Goal: Browse casually: Explore the website without a specific task or goal

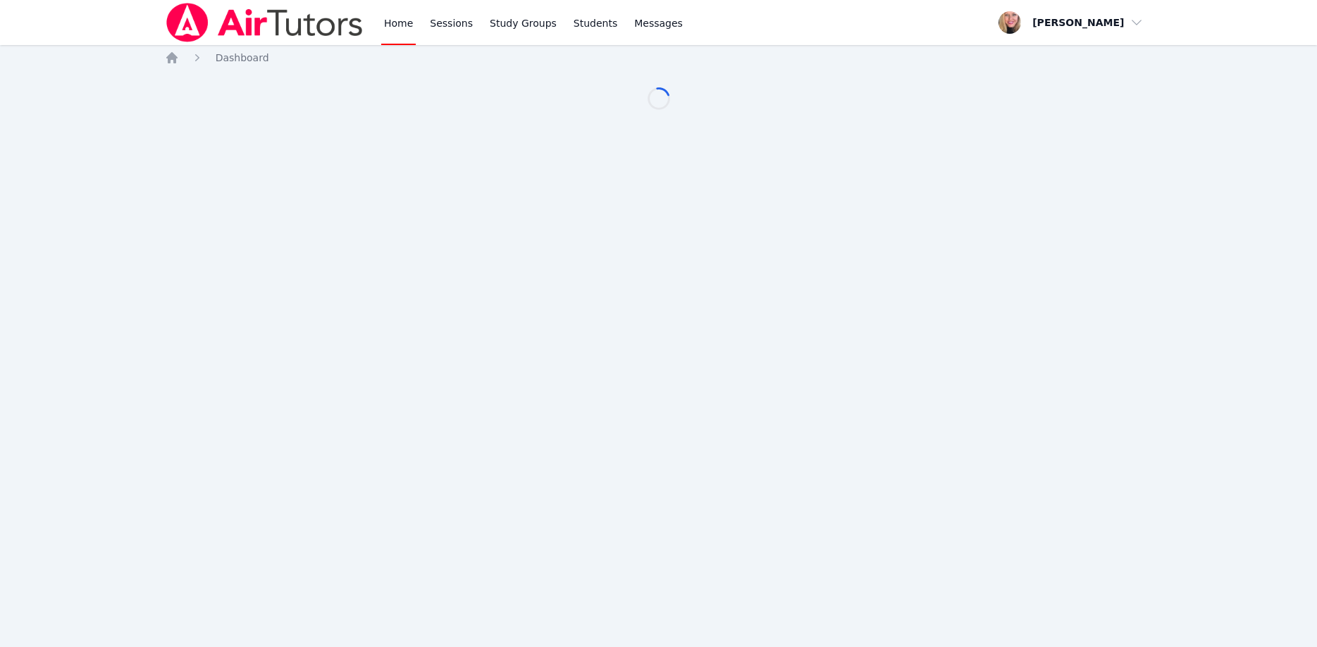
scroll to position [118, 0]
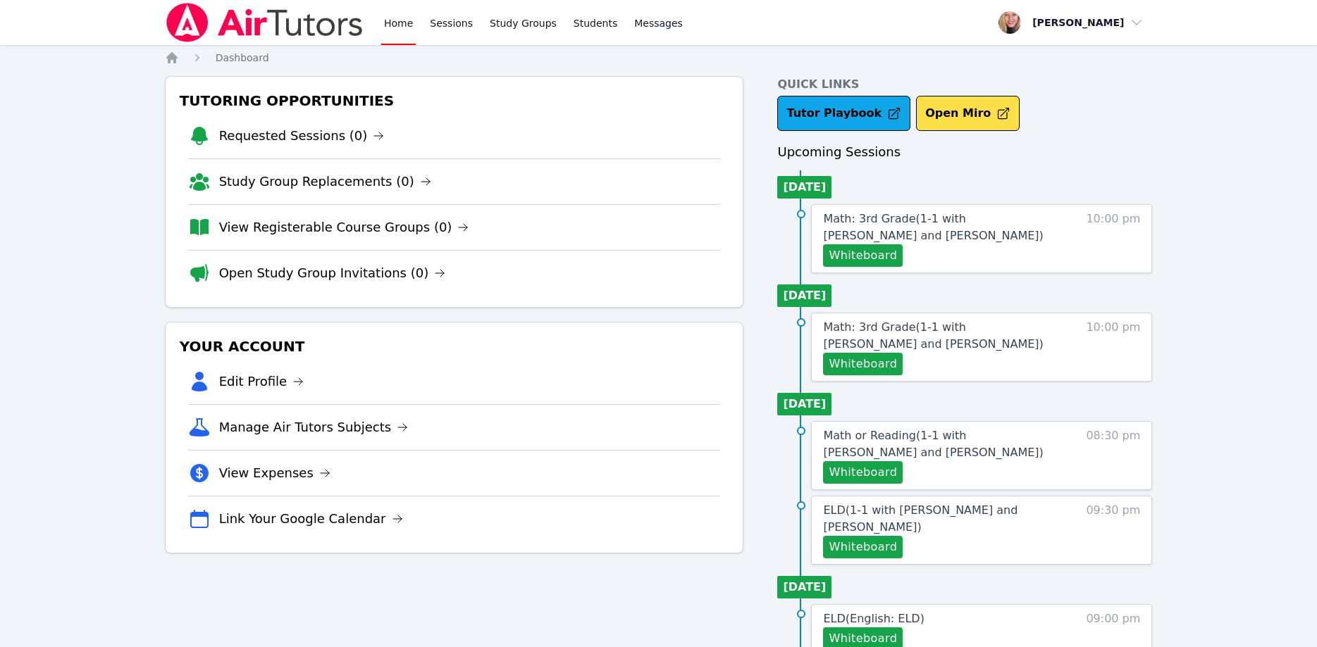
scroll to position [118, 0]
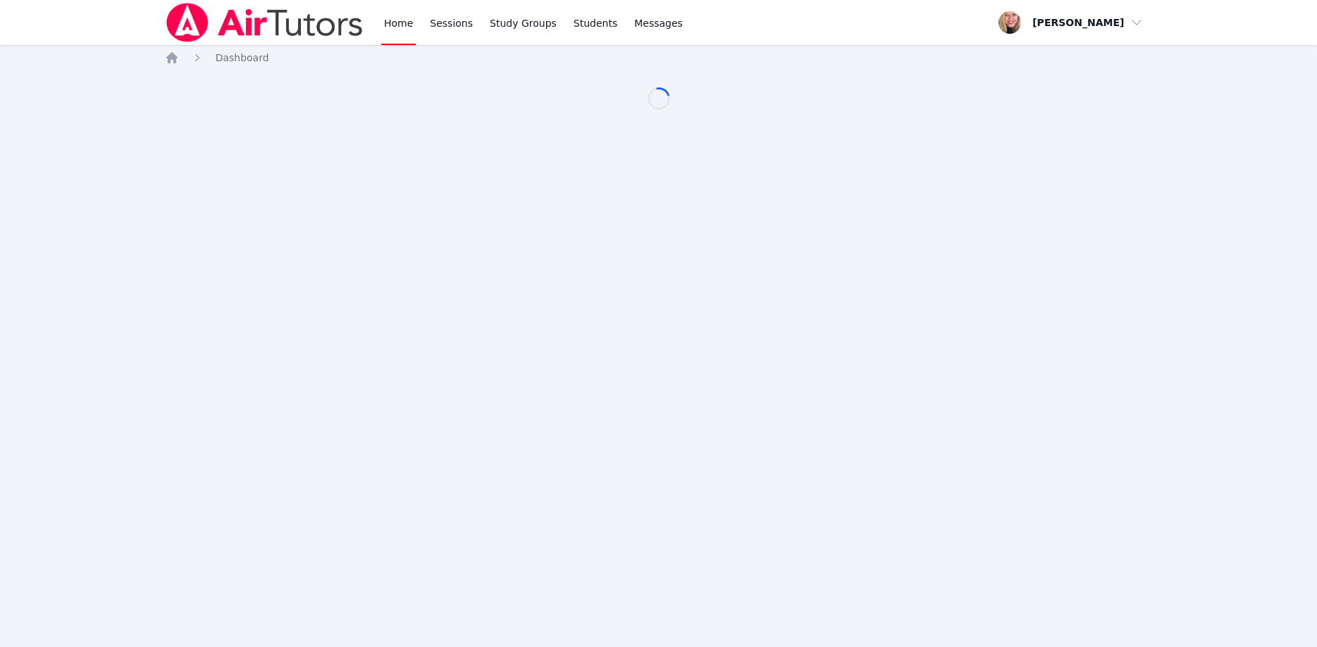
scroll to position [118, 0]
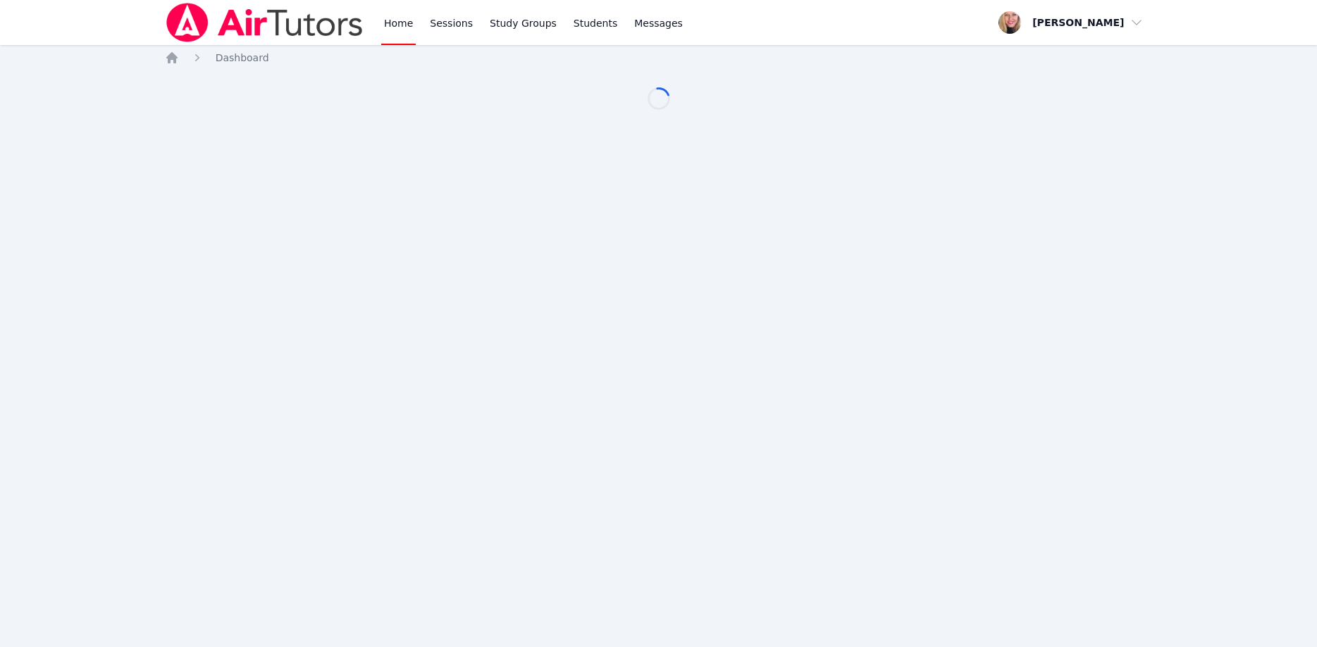
scroll to position [118, 0]
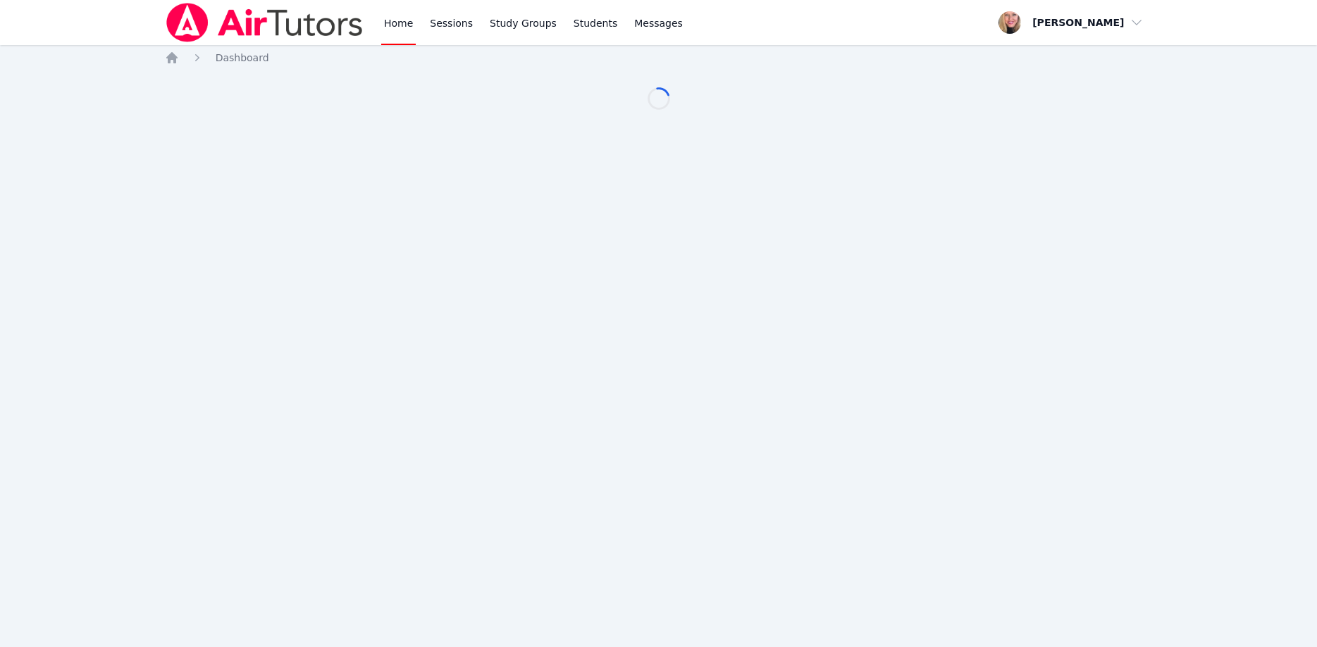
scroll to position [118, 0]
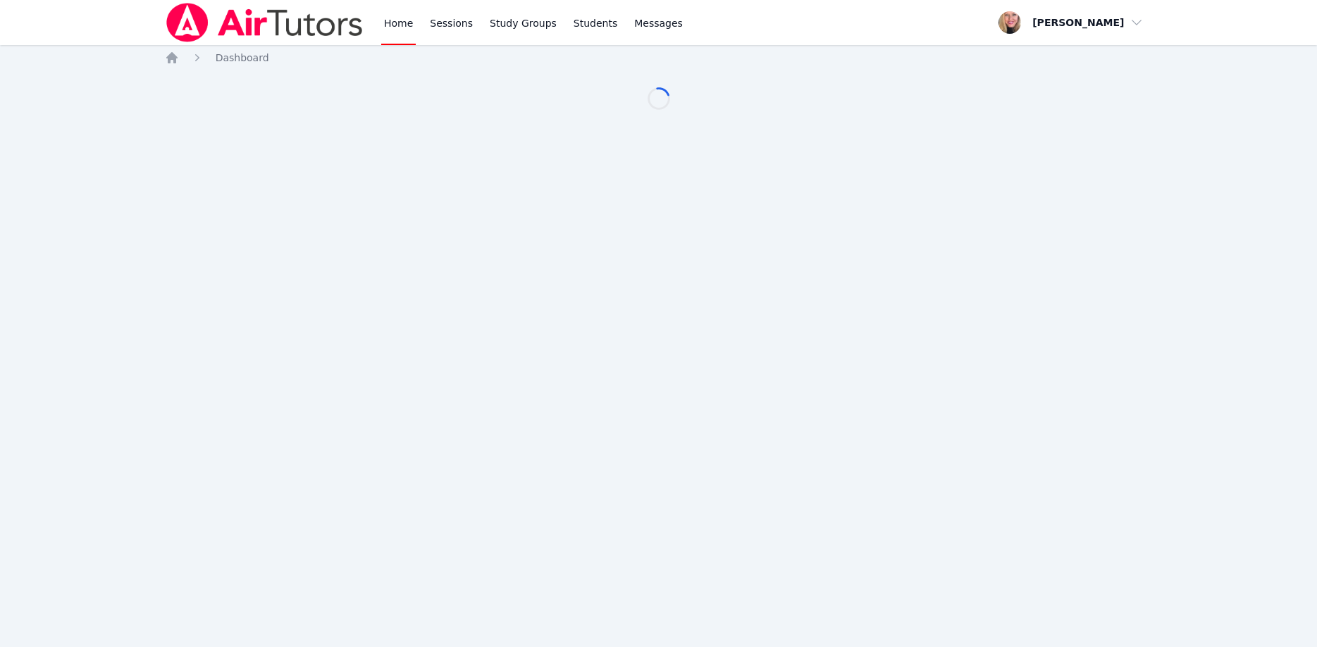
scroll to position [118, 0]
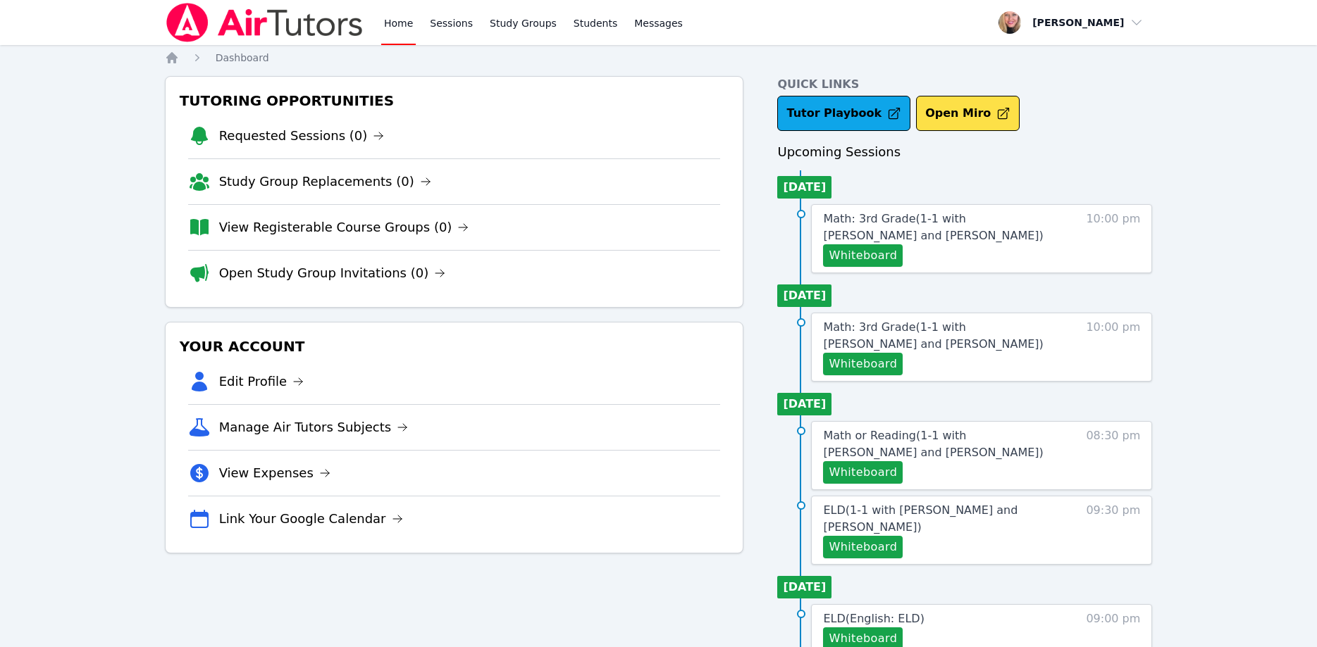
scroll to position [118, 0]
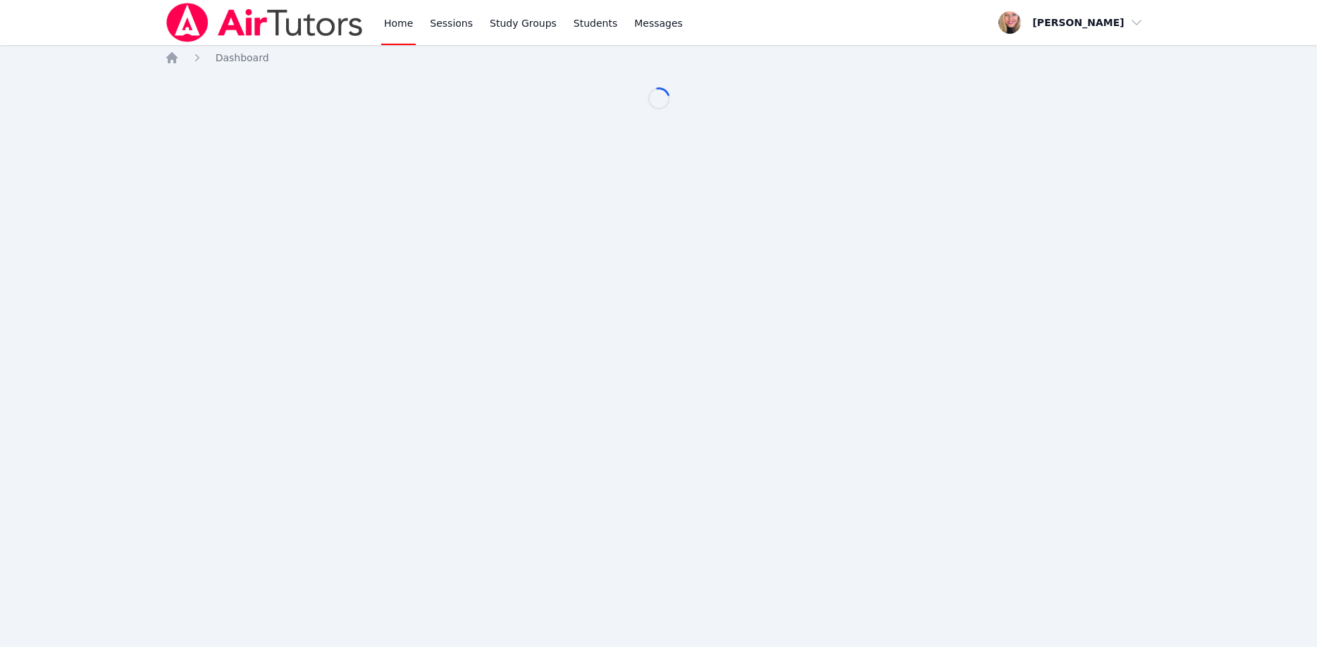
scroll to position [118, 0]
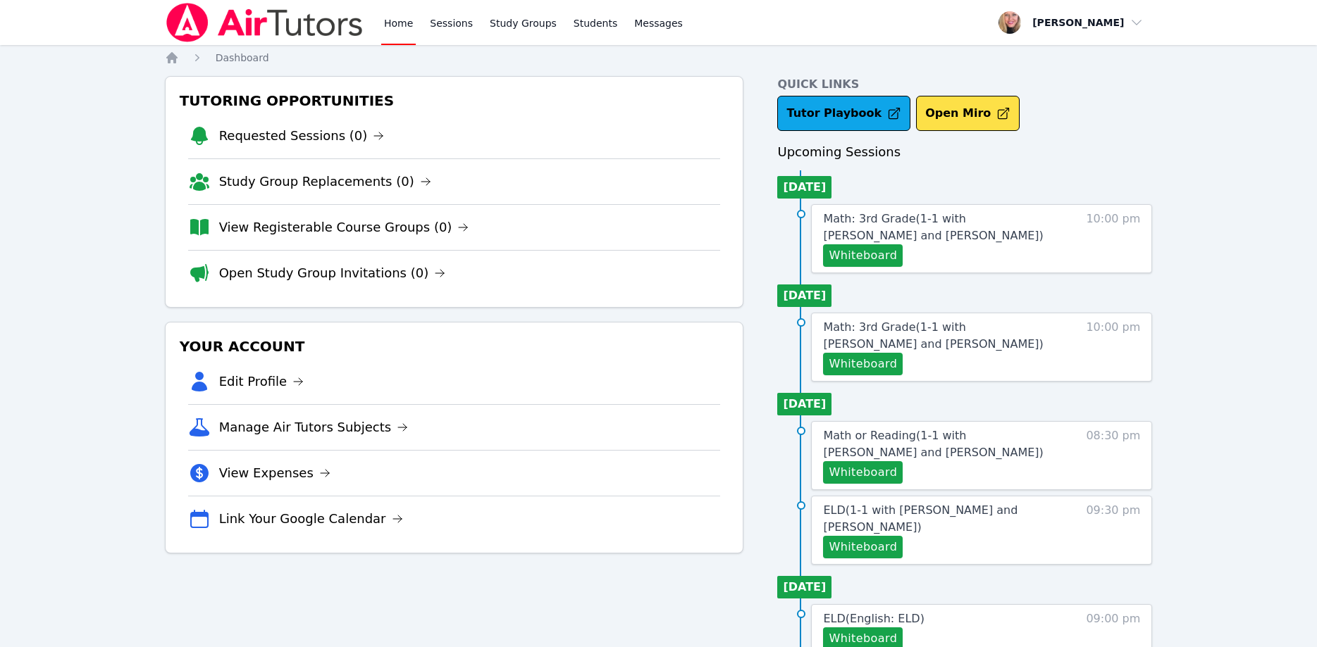
scroll to position [118, 0]
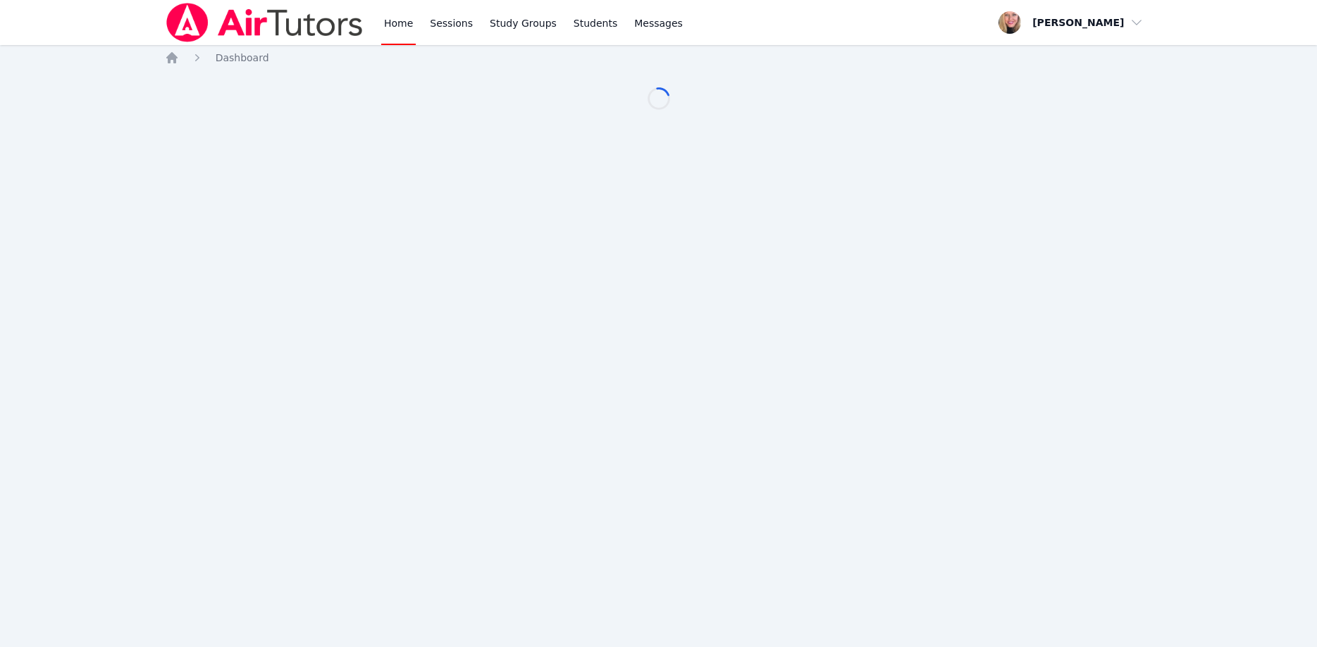
scroll to position [118, 0]
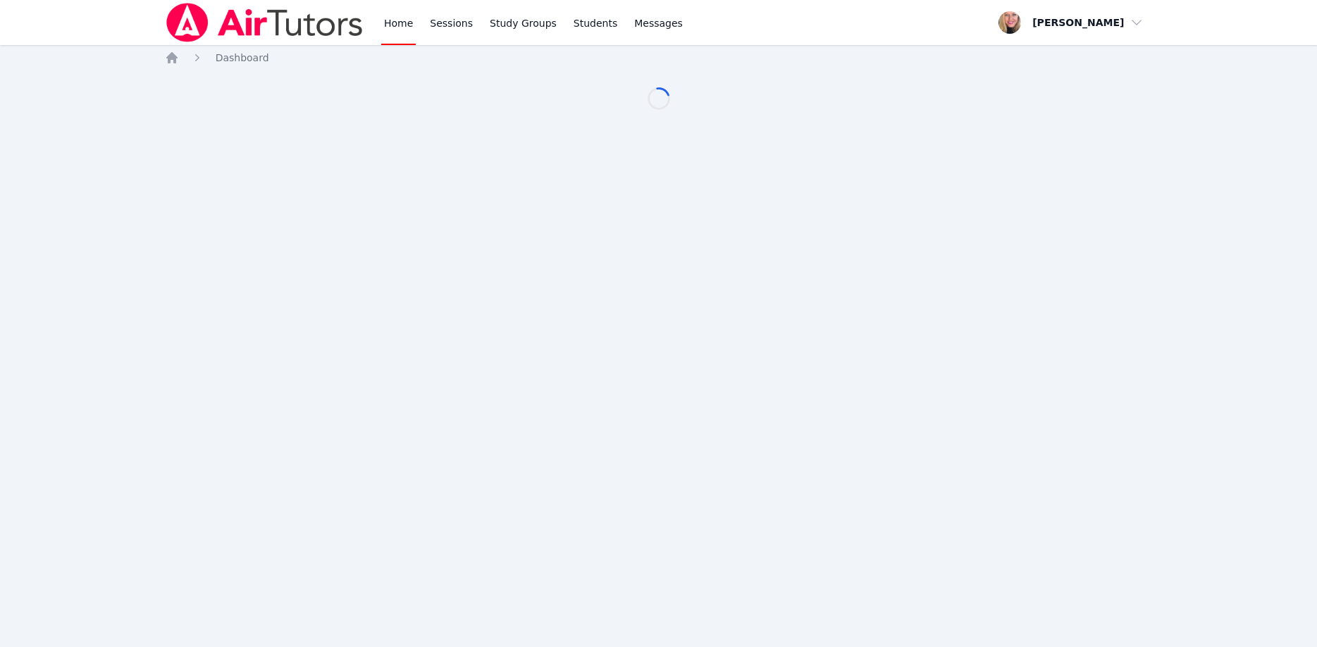
scroll to position [118, 0]
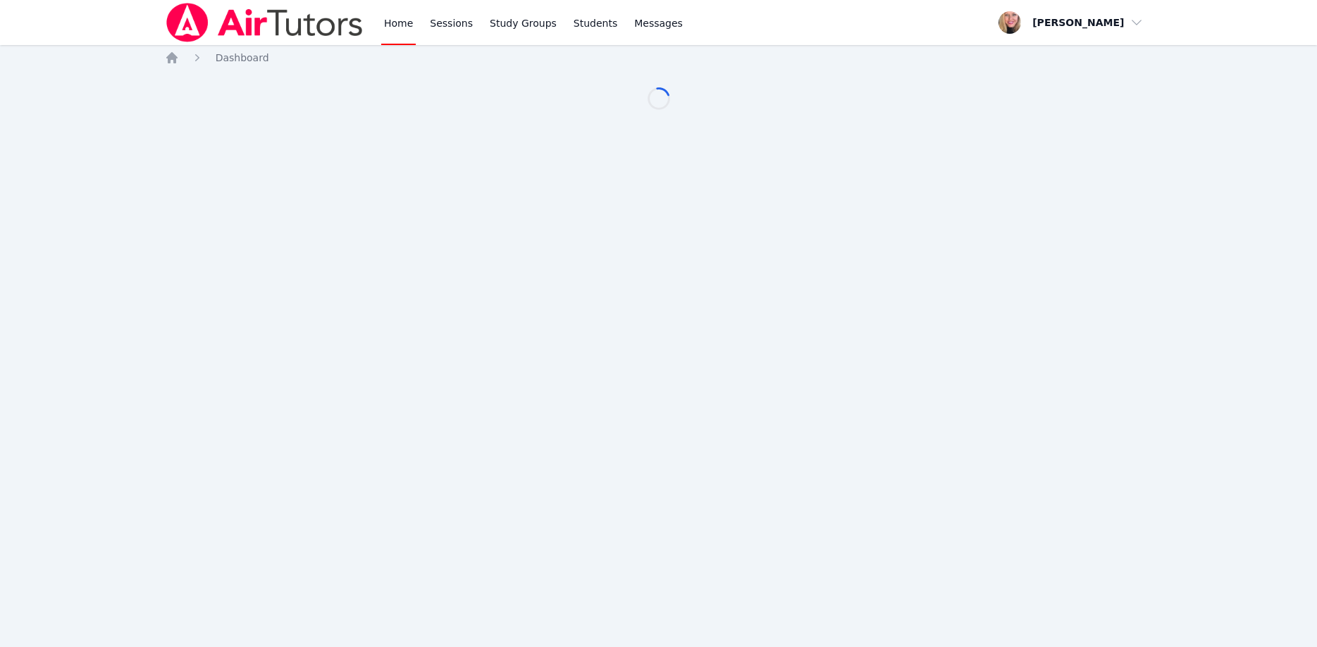
scroll to position [118, 0]
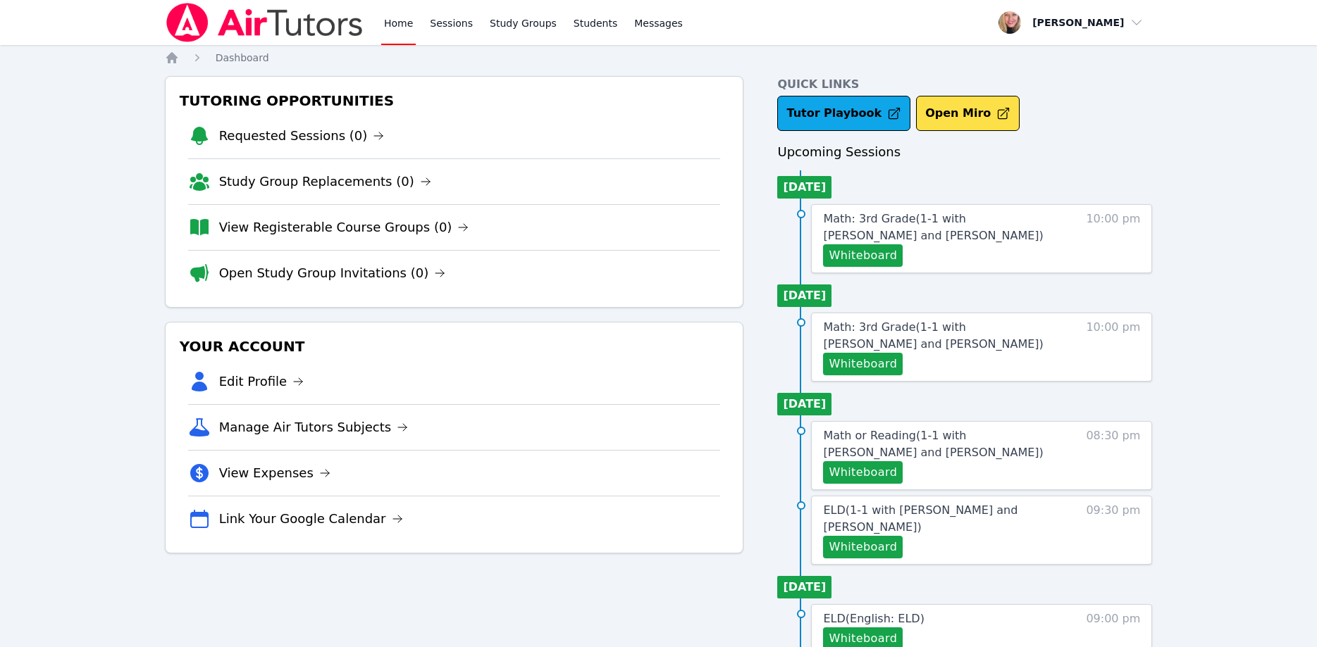
scroll to position [118, 0]
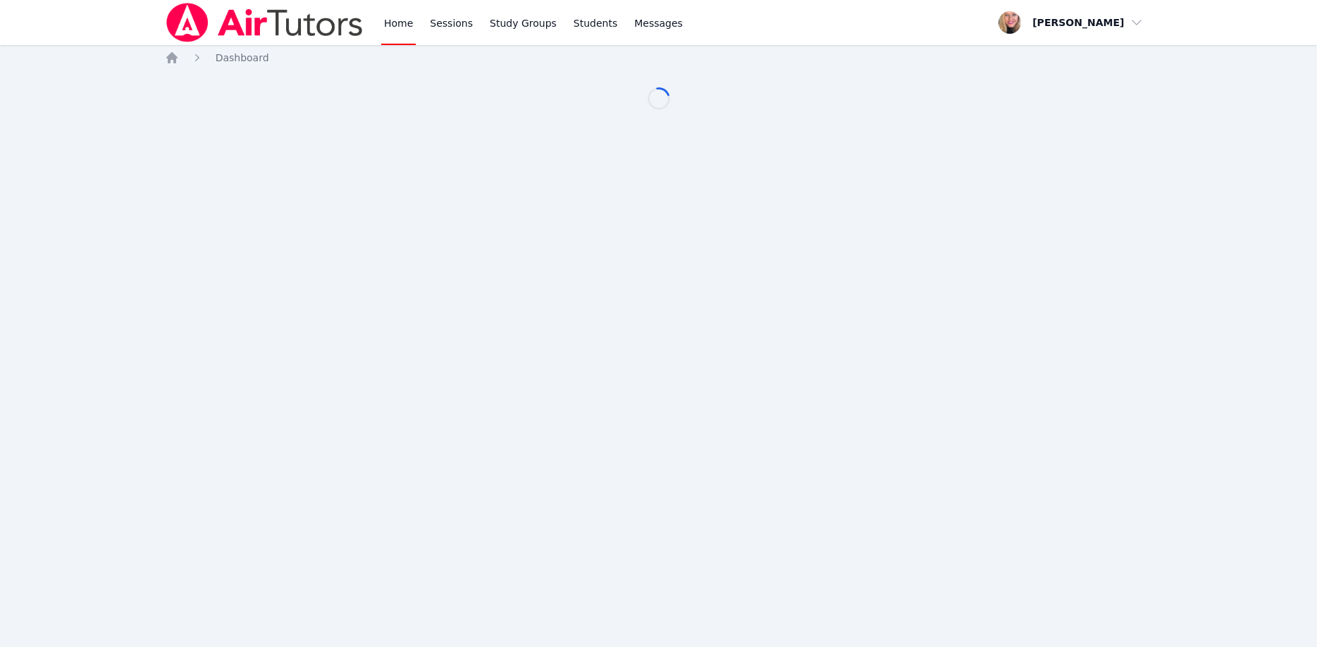
scroll to position [118, 0]
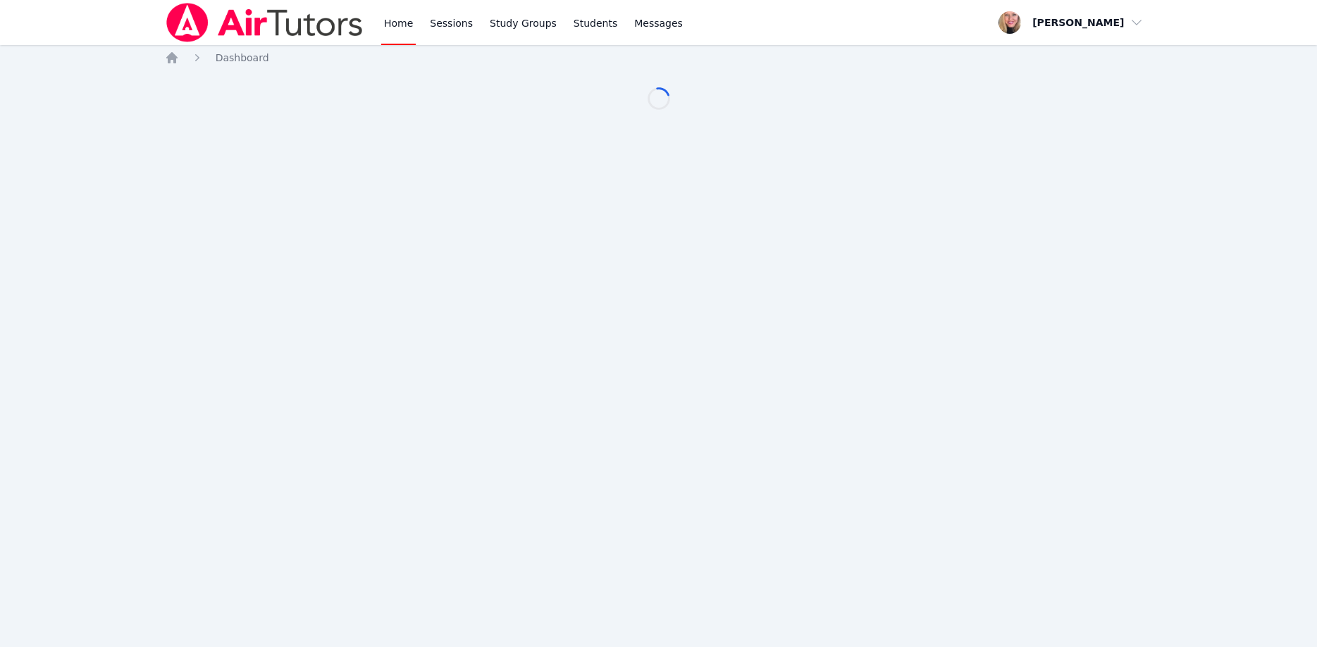
scroll to position [118, 0]
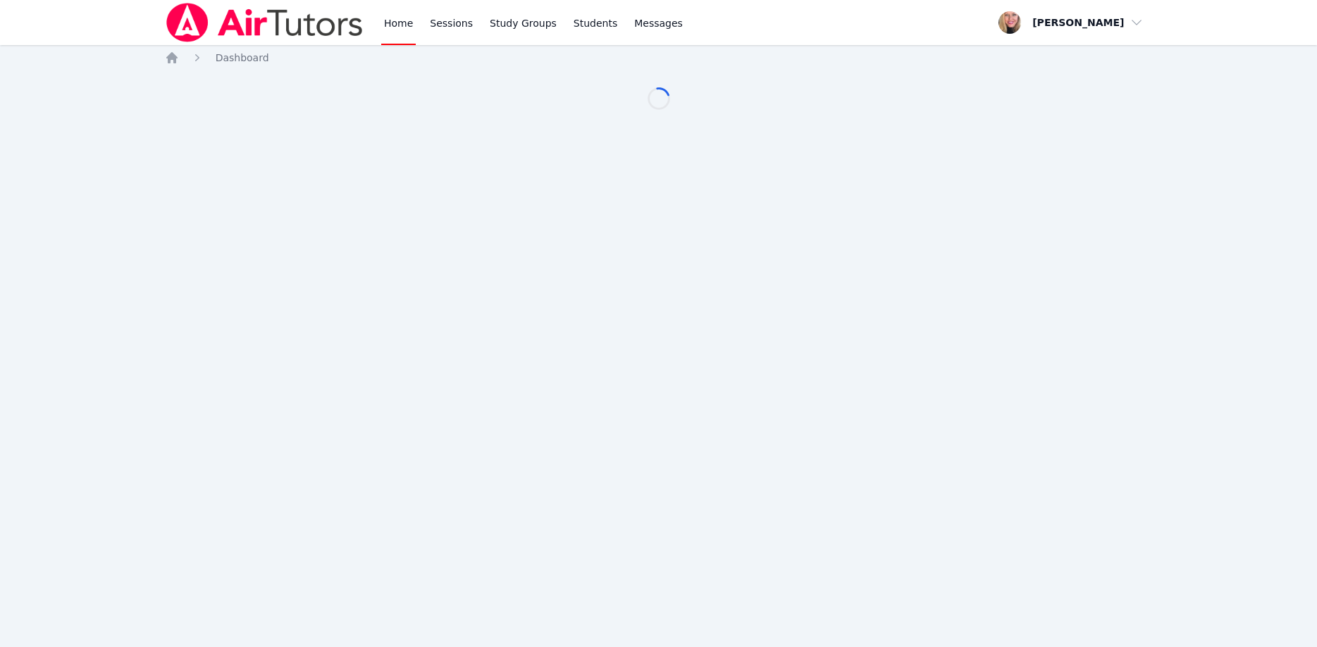
scroll to position [118, 0]
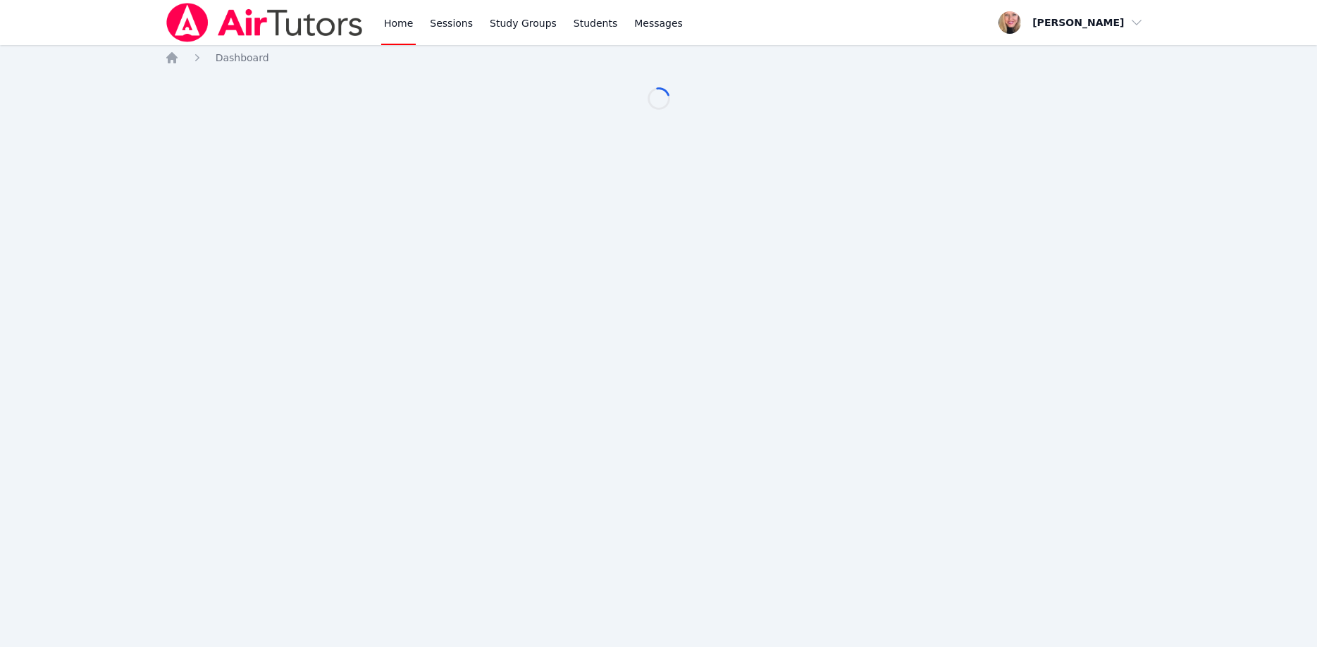
scroll to position [118, 0]
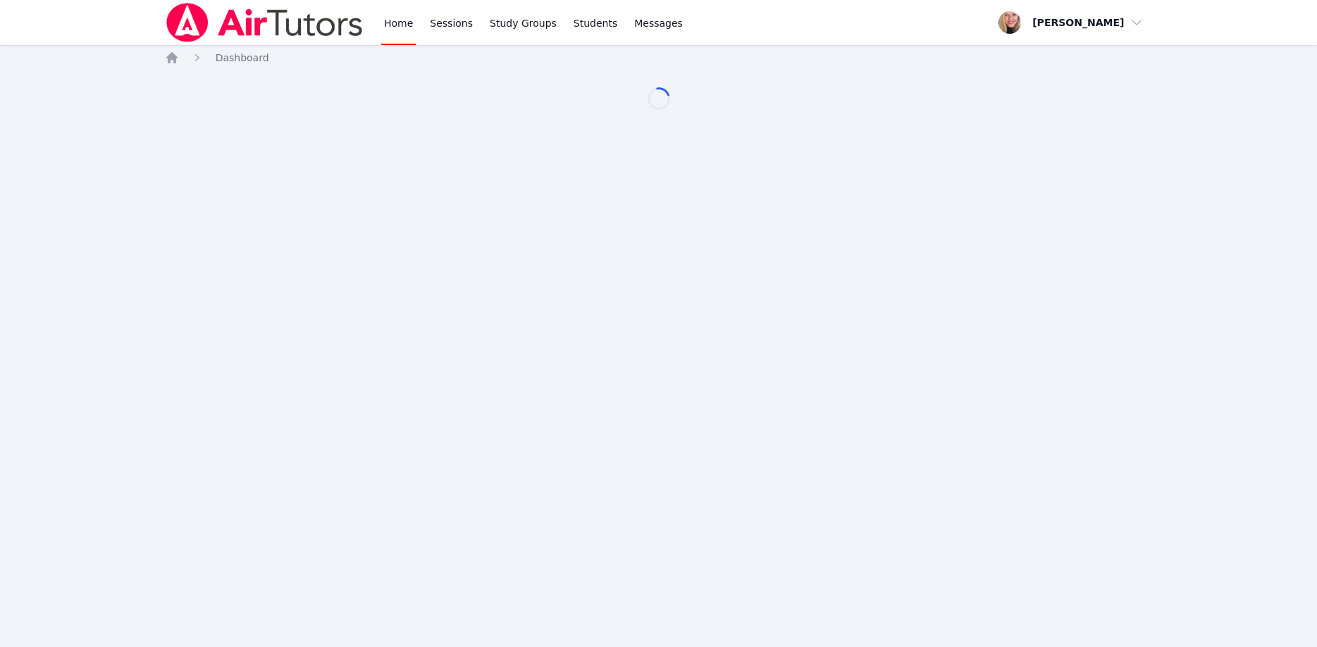
scroll to position [118, 0]
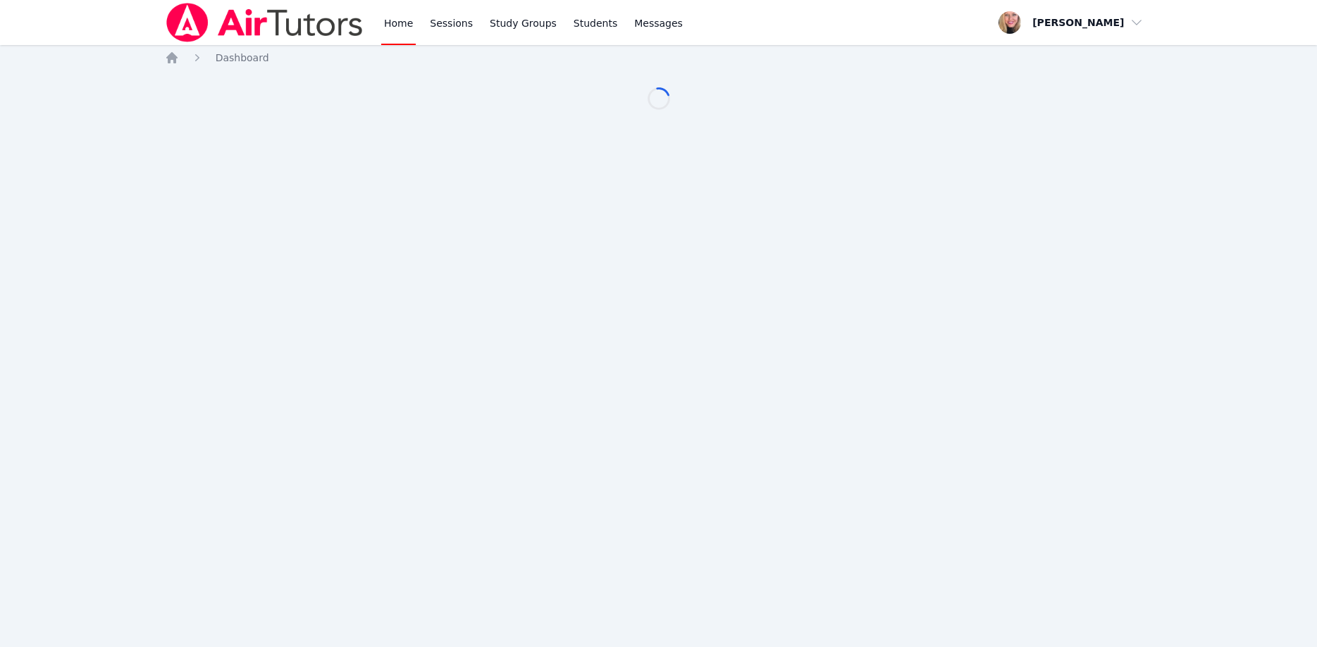
scroll to position [118, 0]
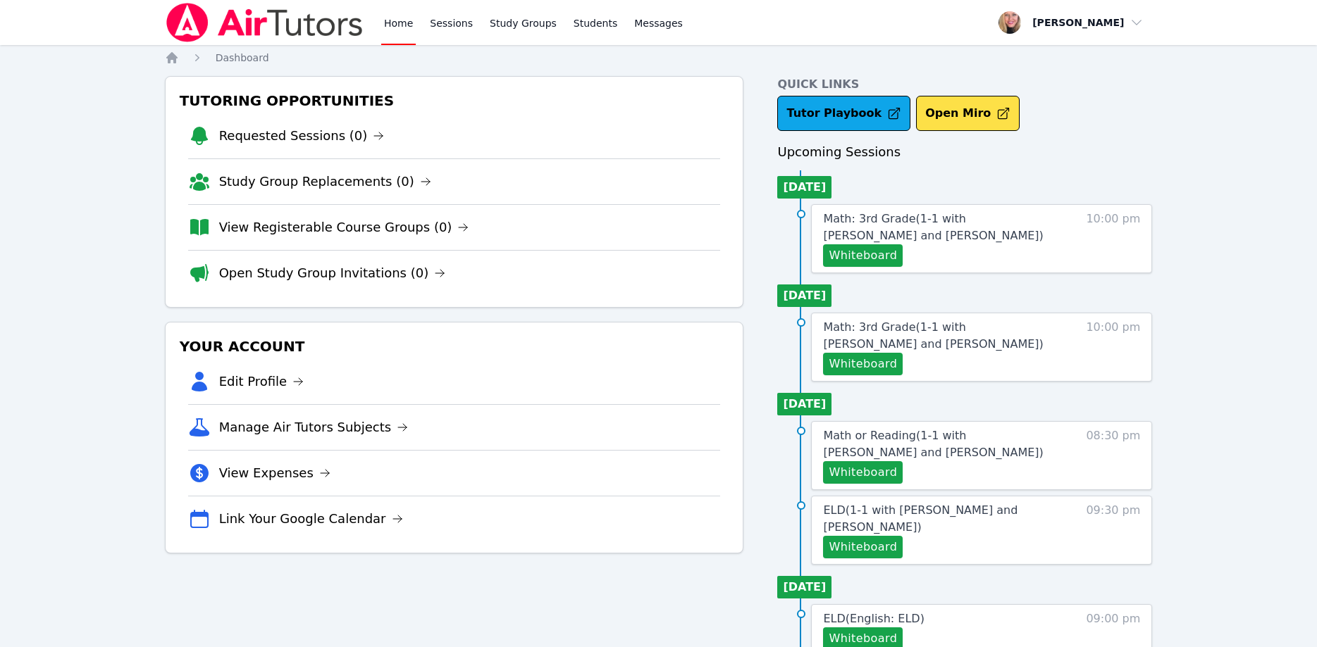
scroll to position [118, 0]
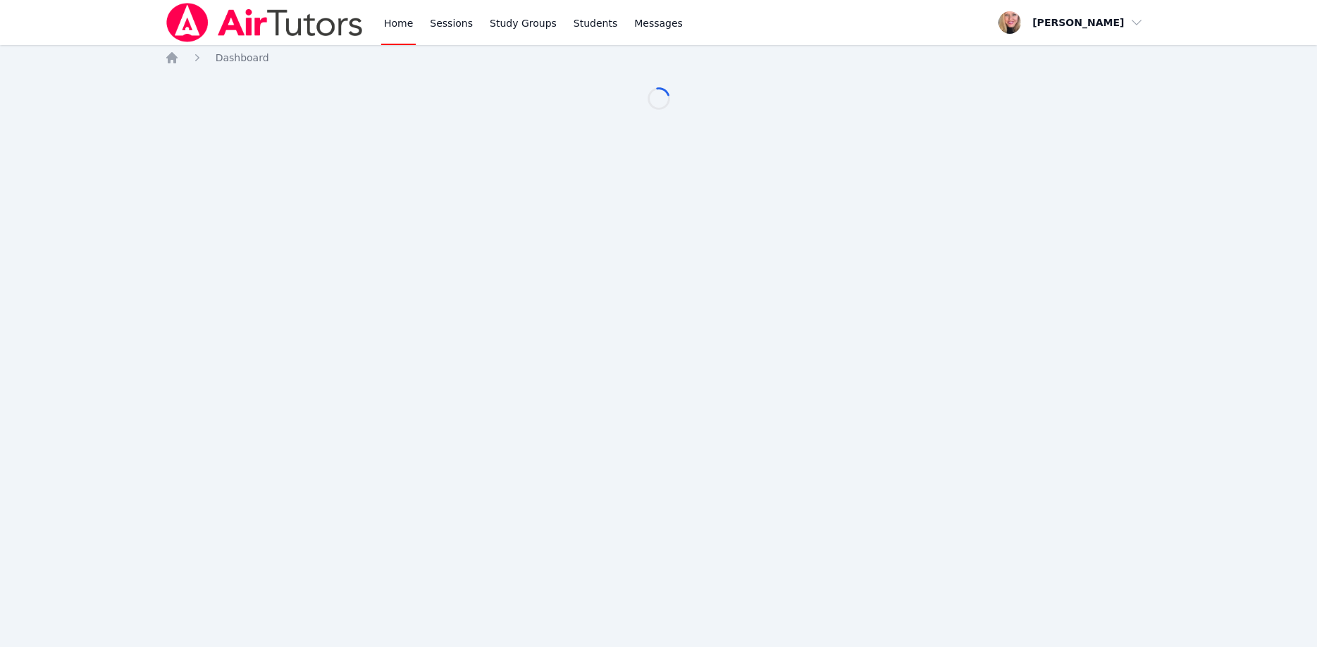
scroll to position [118, 0]
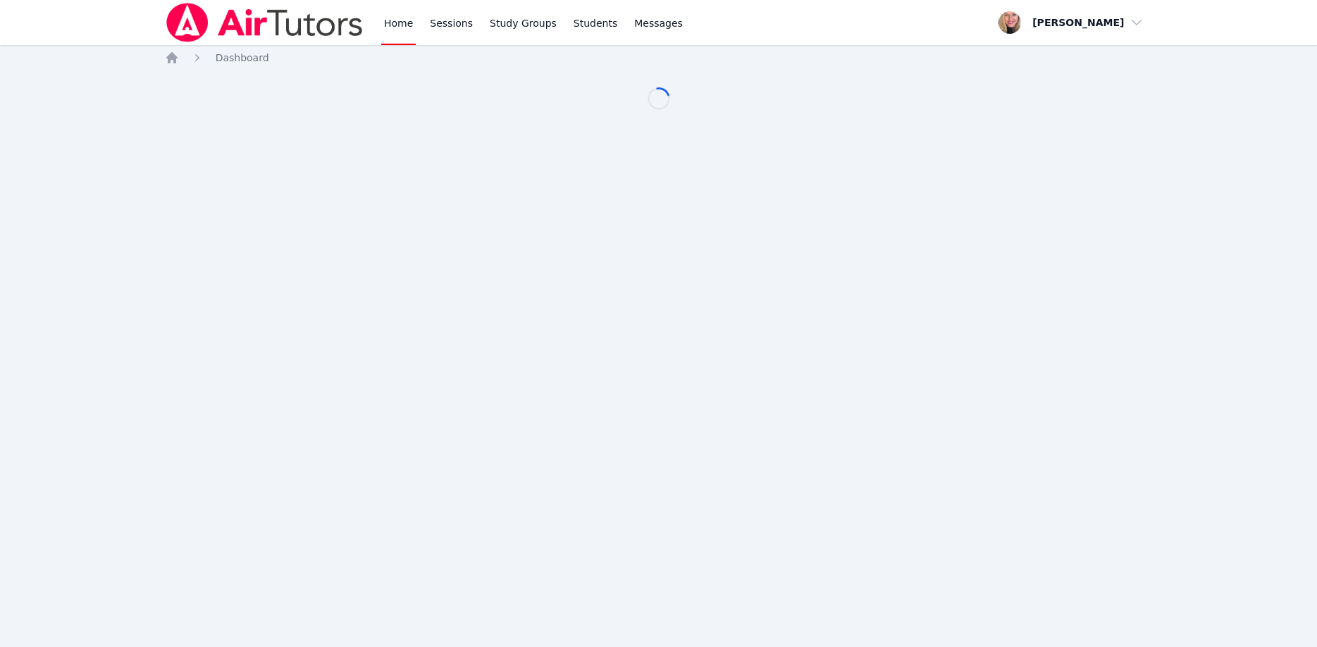
scroll to position [118, 0]
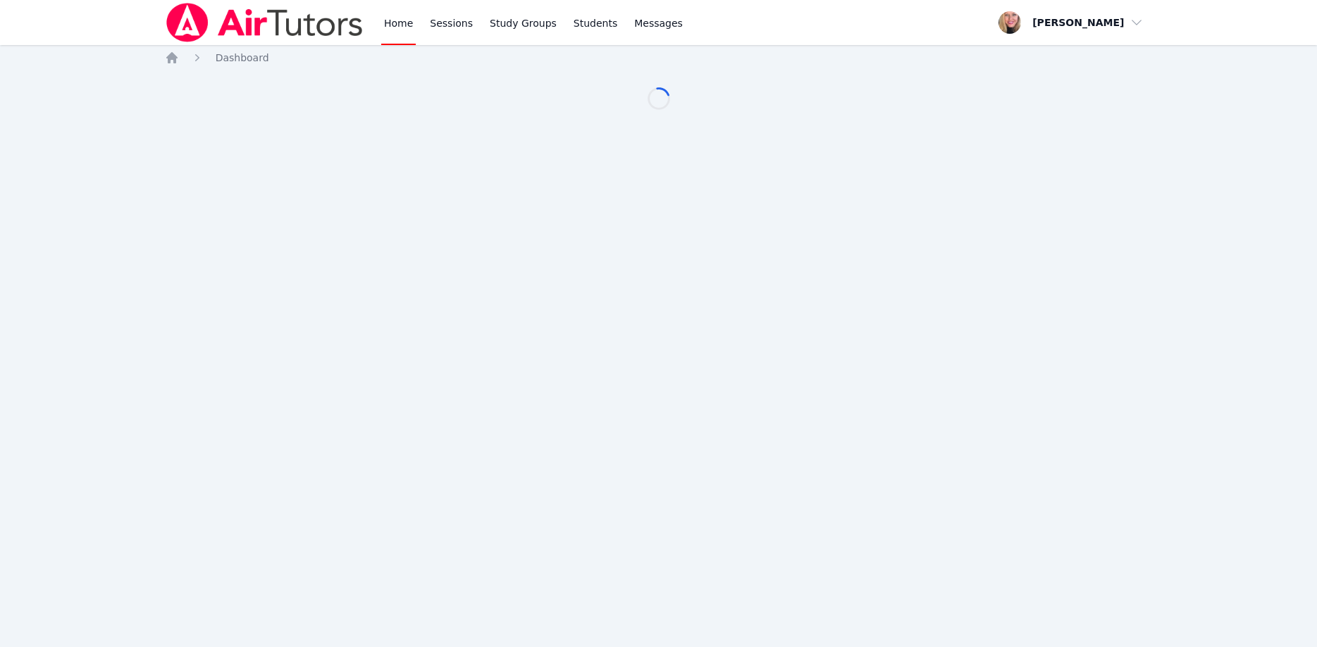
scroll to position [118, 0]
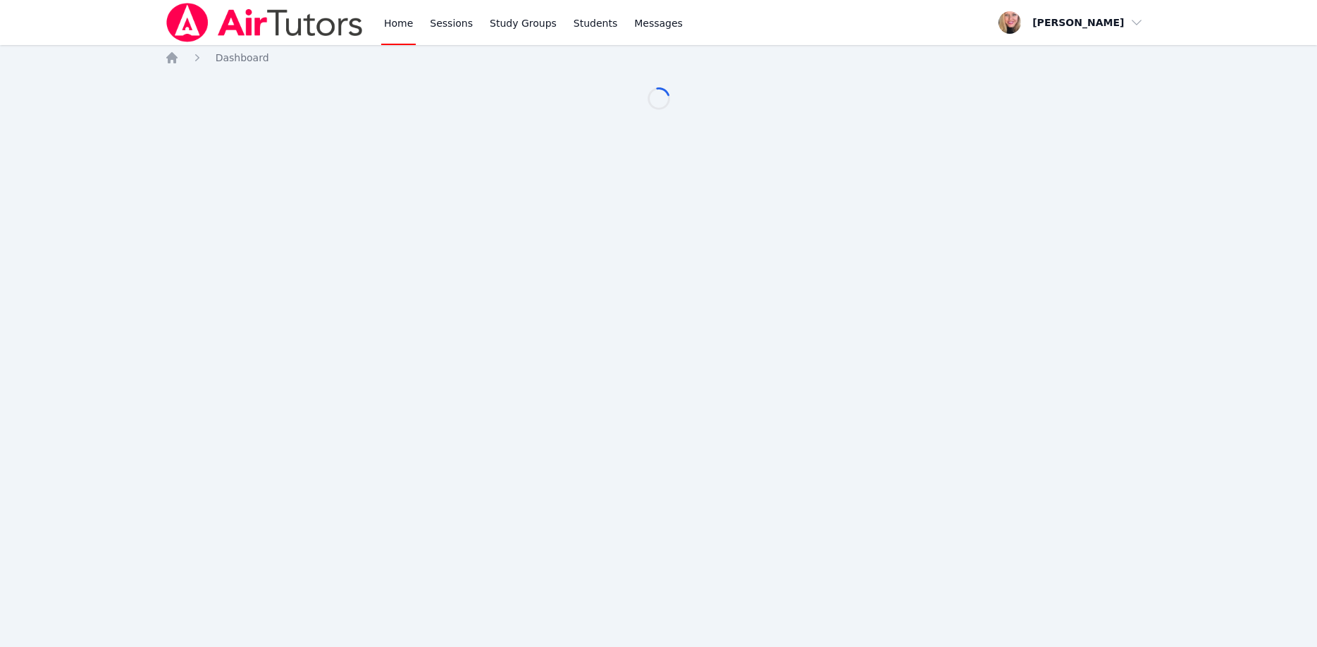
scroll to position [118, 0]
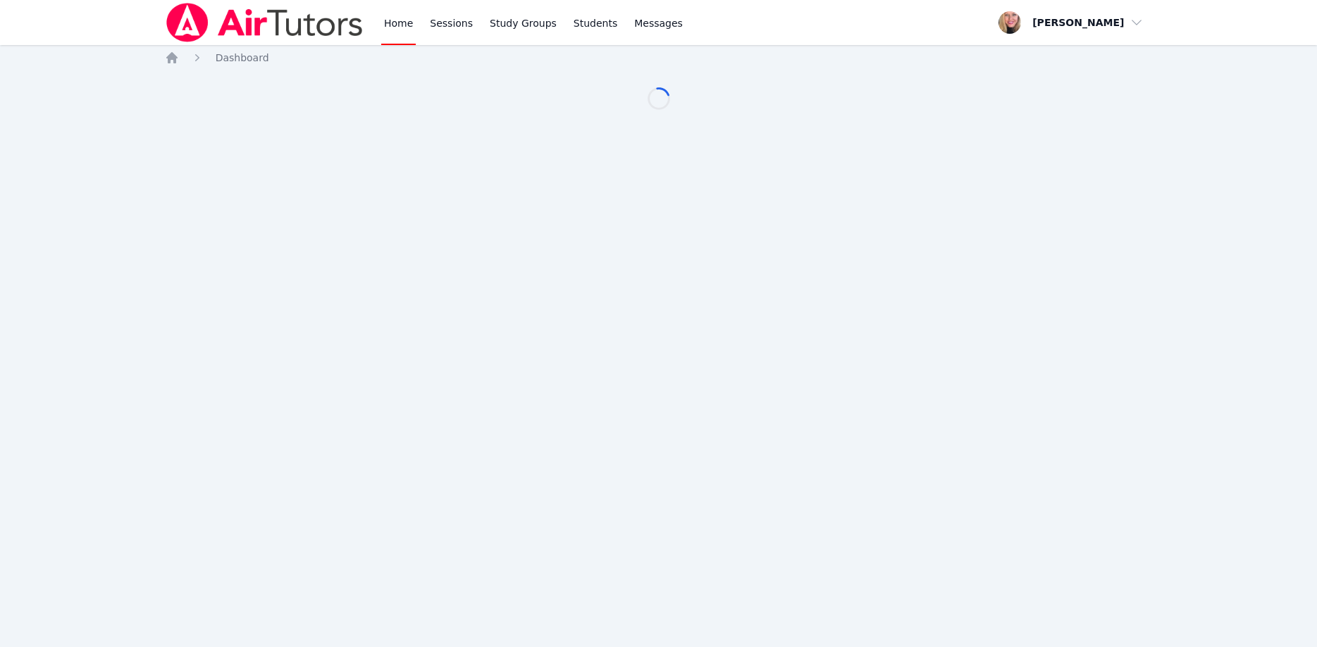
scroll to position [118, 0]
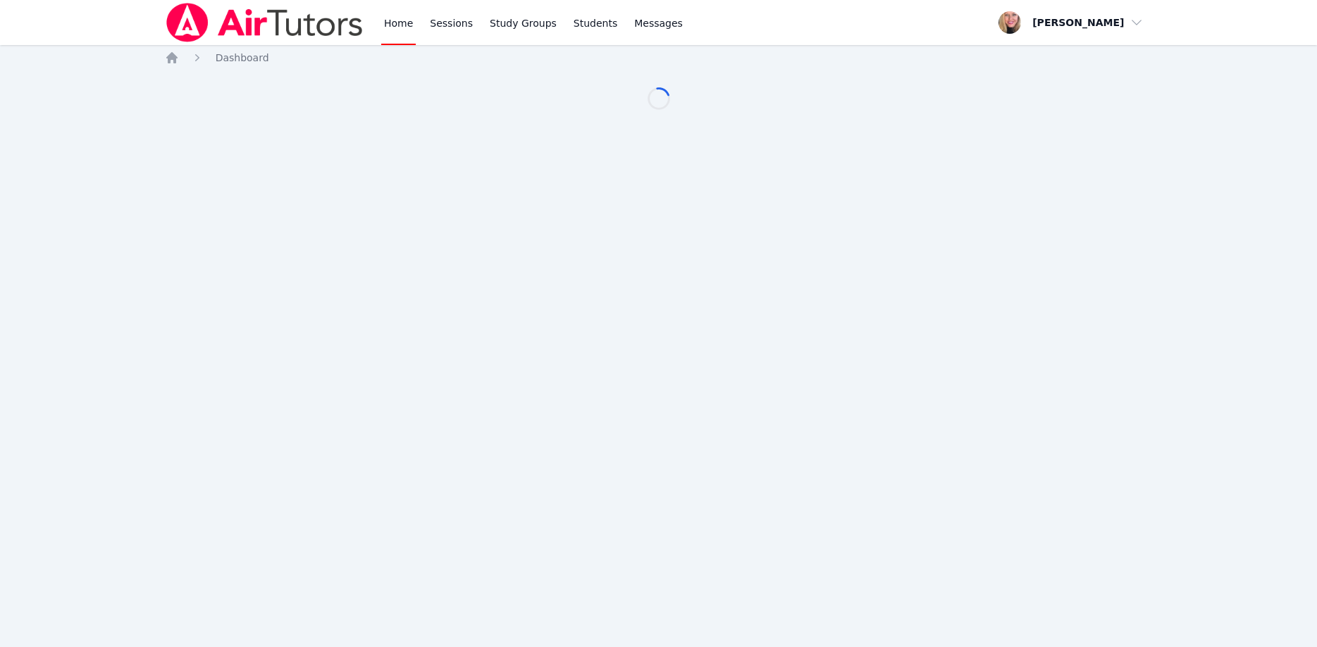
scroll to position [118, 0]
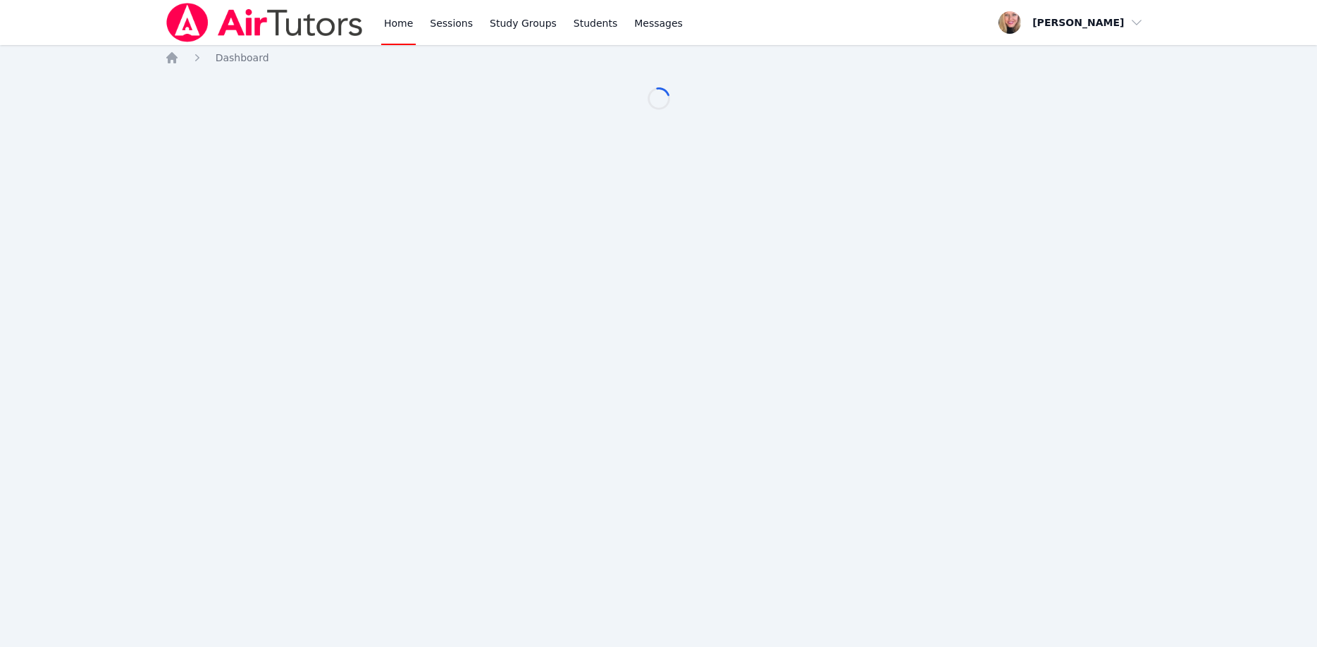
scroll to position [118, 0]
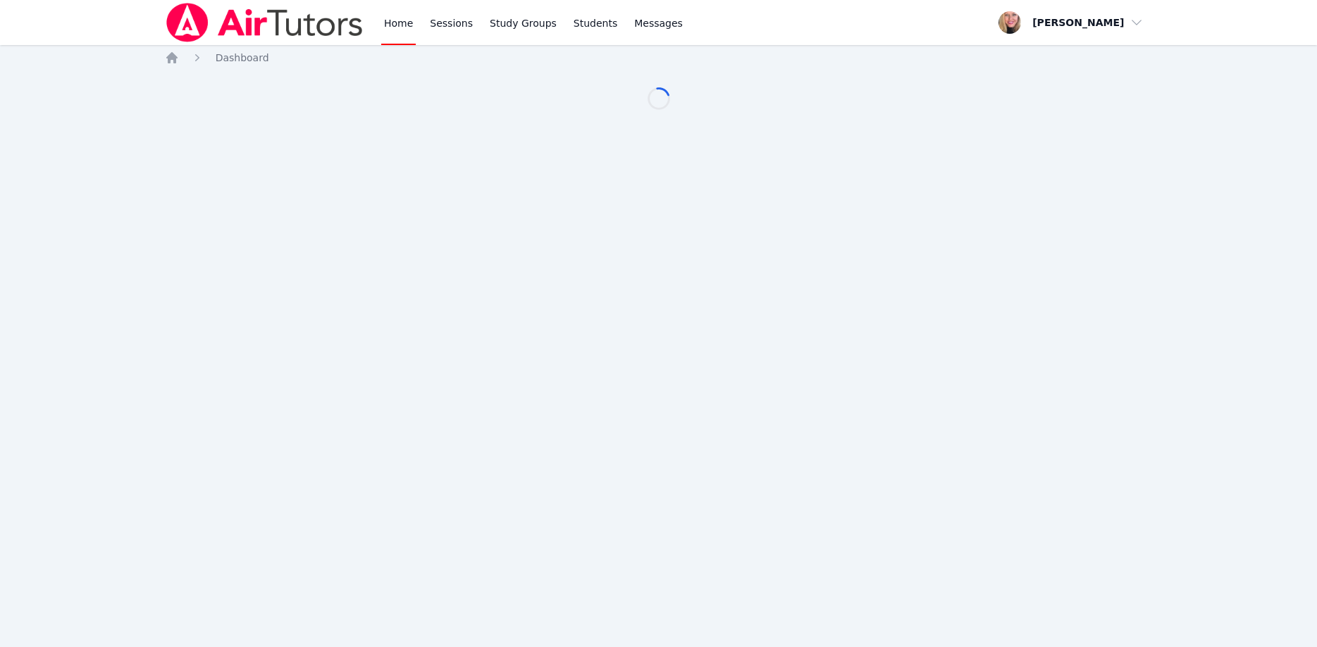
scroll to position [118, 0]
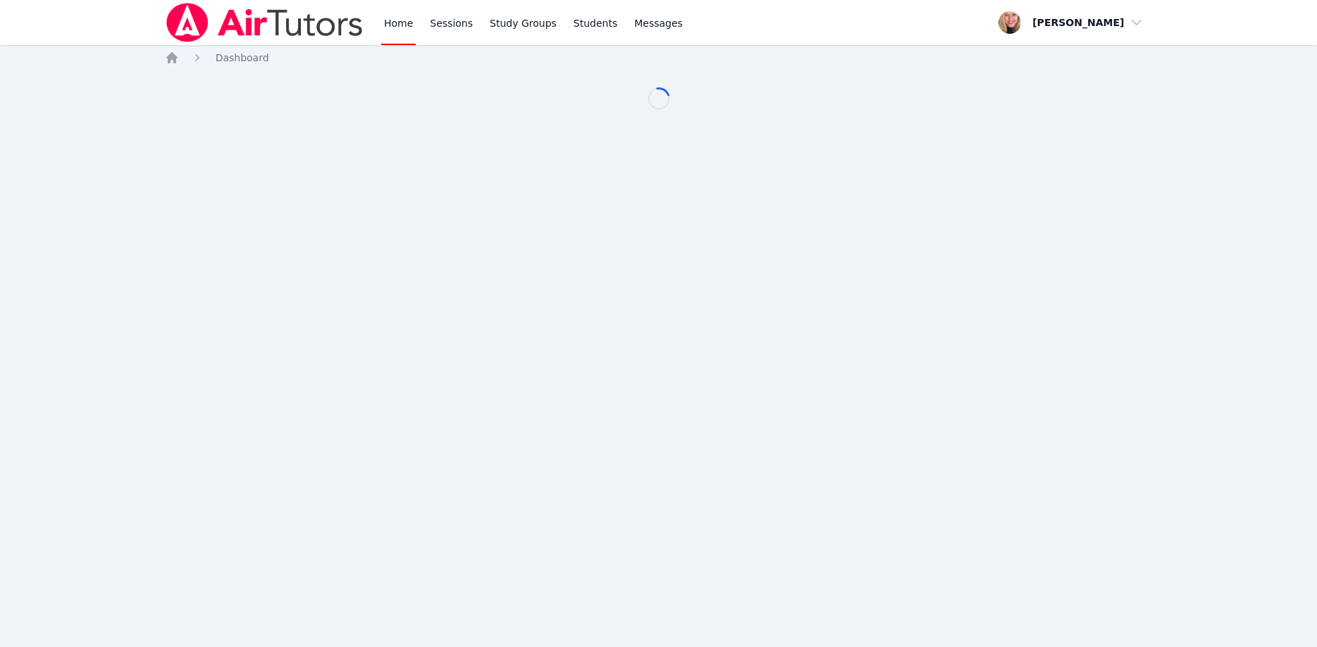
scroll to position [118, 0]
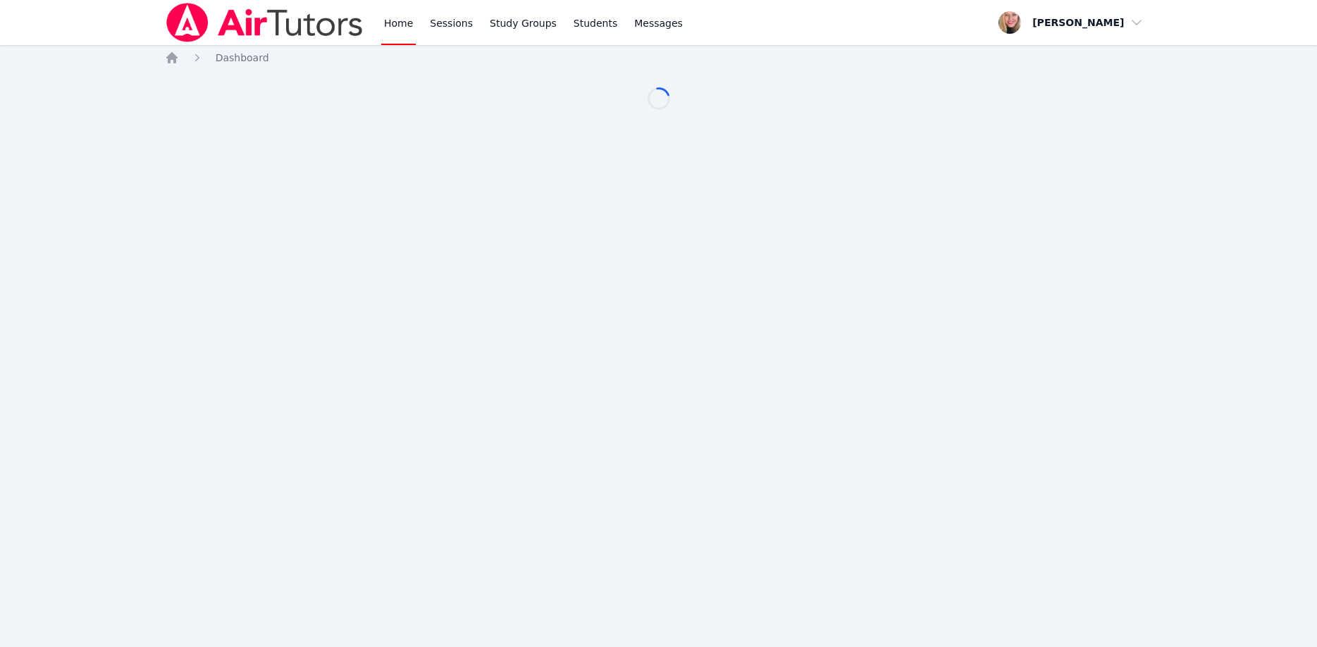
scroll to position [118, 0]
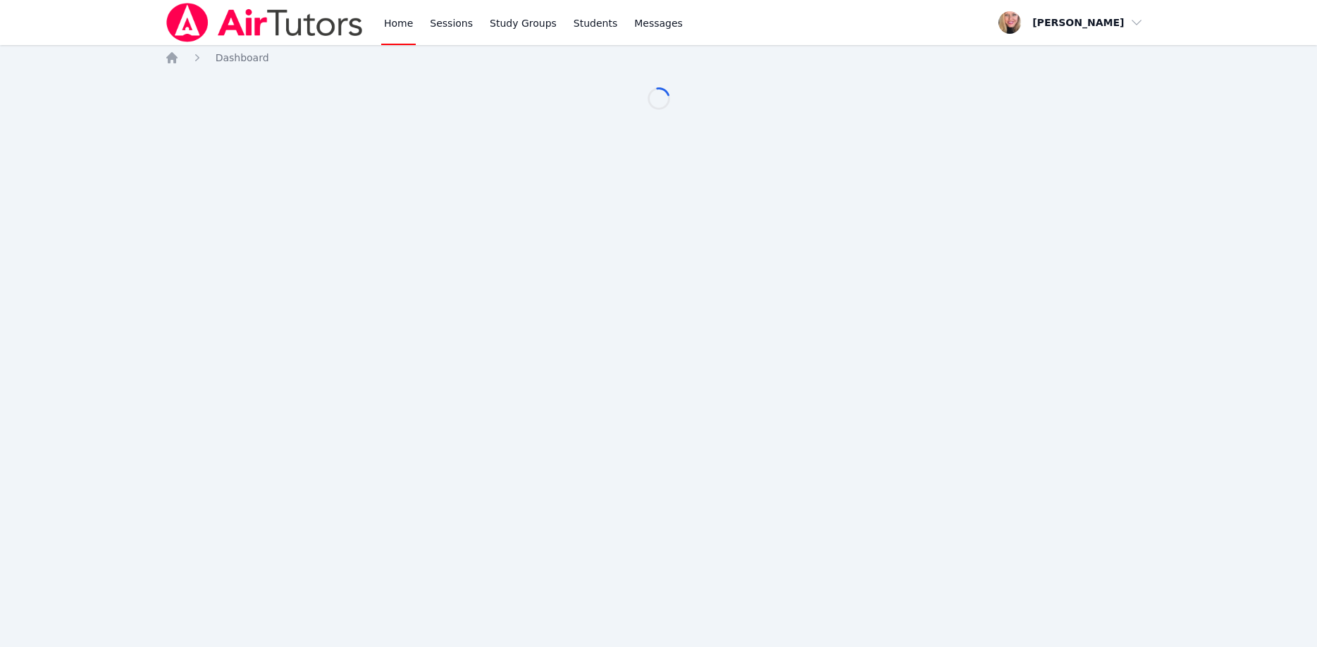
scroll to position [118, 0]
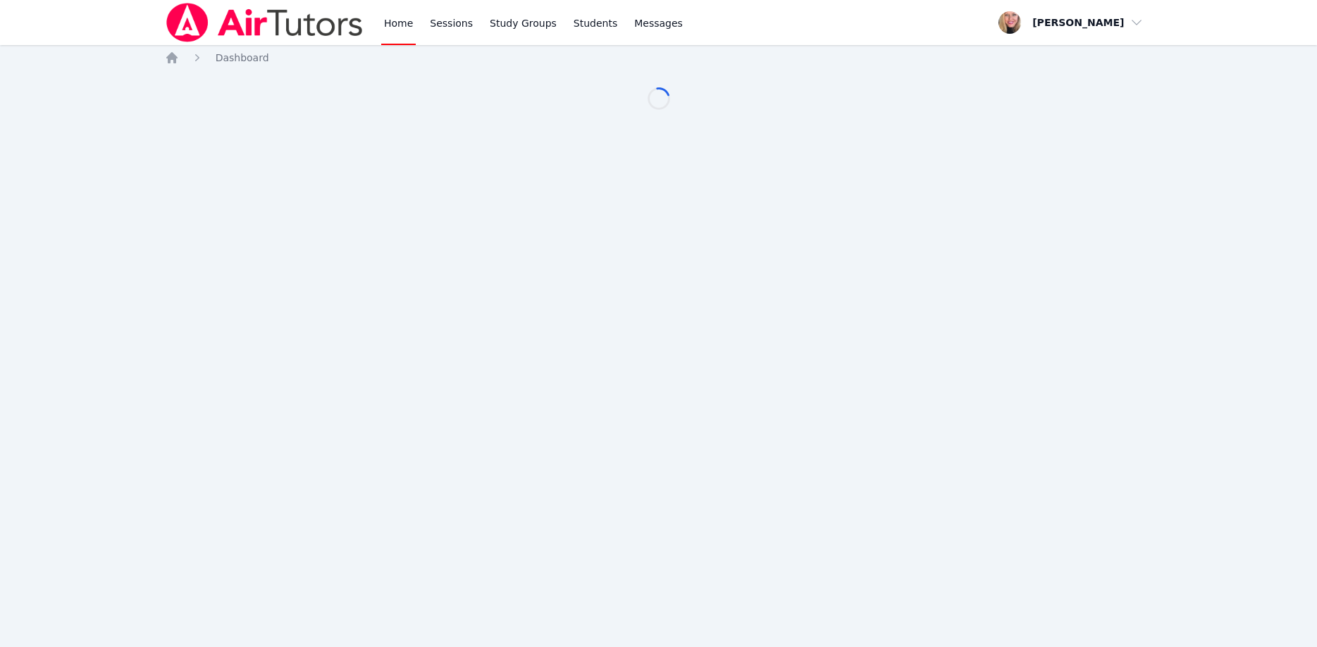
scroll to position [118, 0]
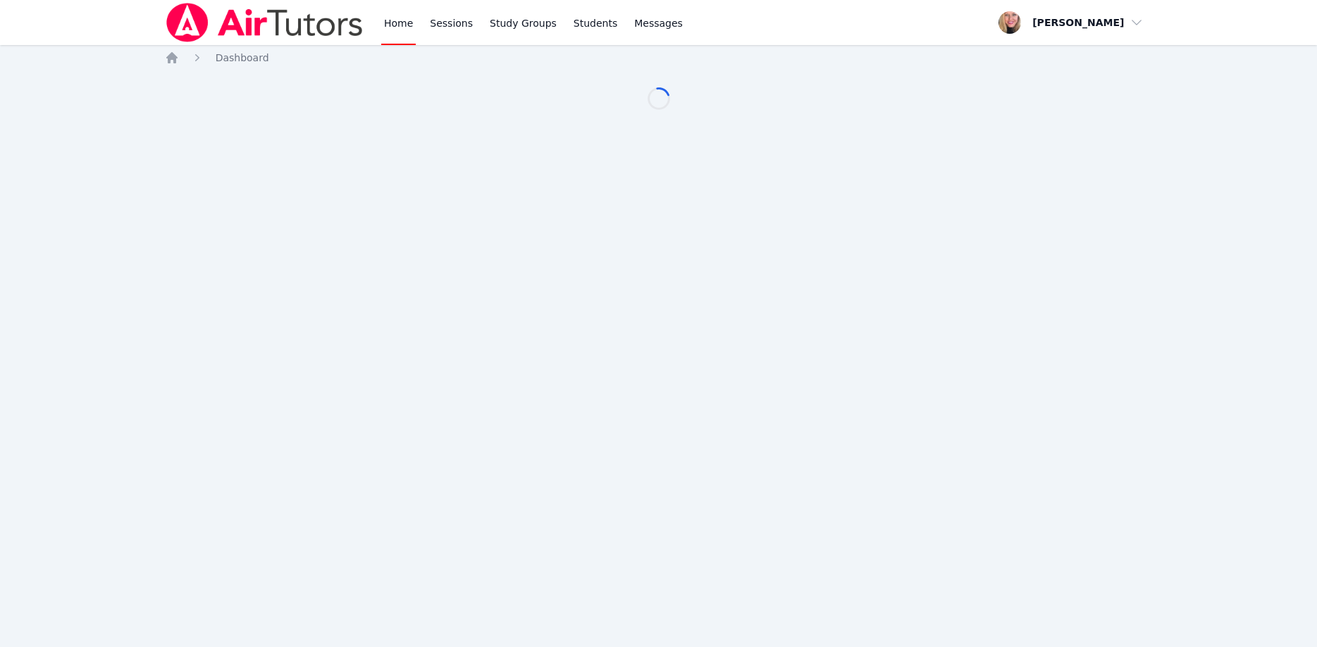
scroll to position [118, 0]
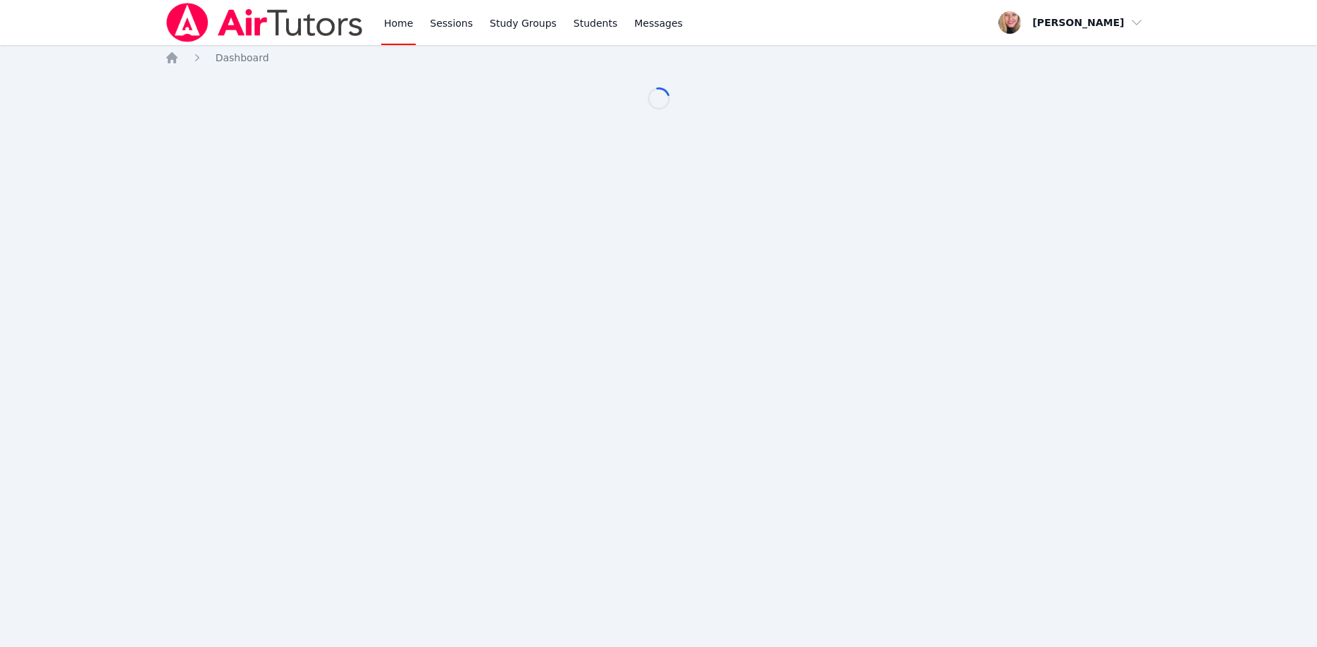
scroll to position [118, 0]
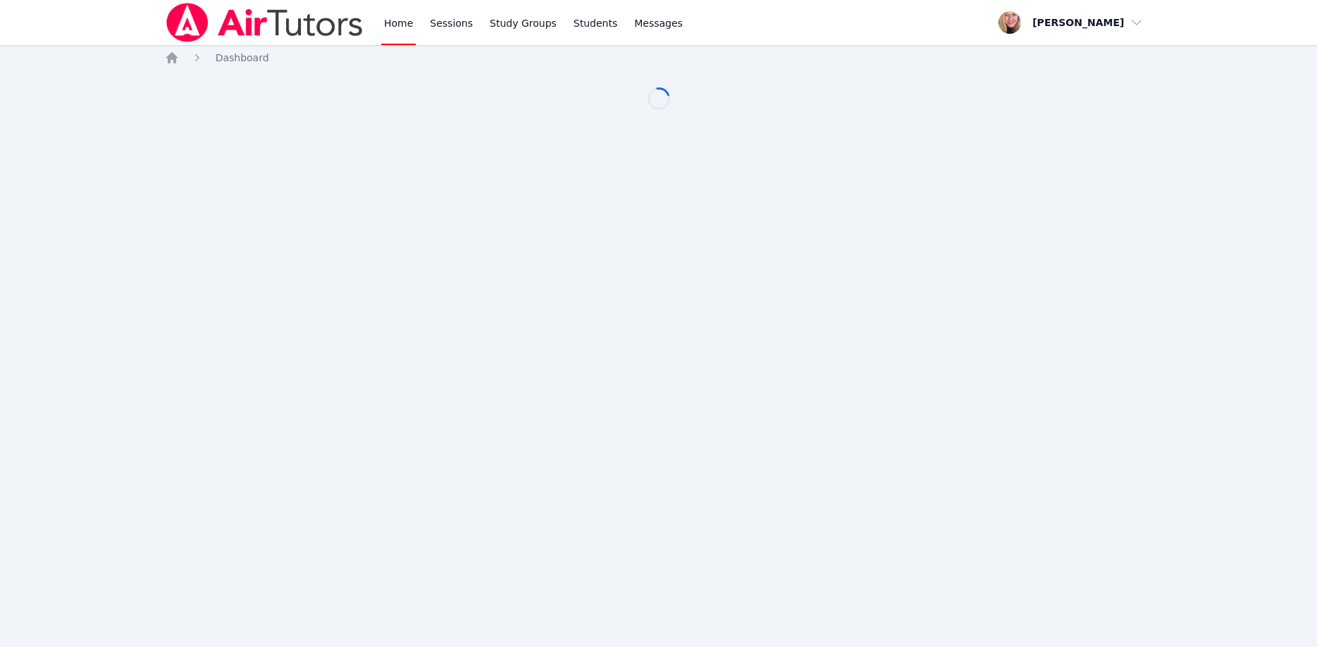
scroll to position [118, 0]
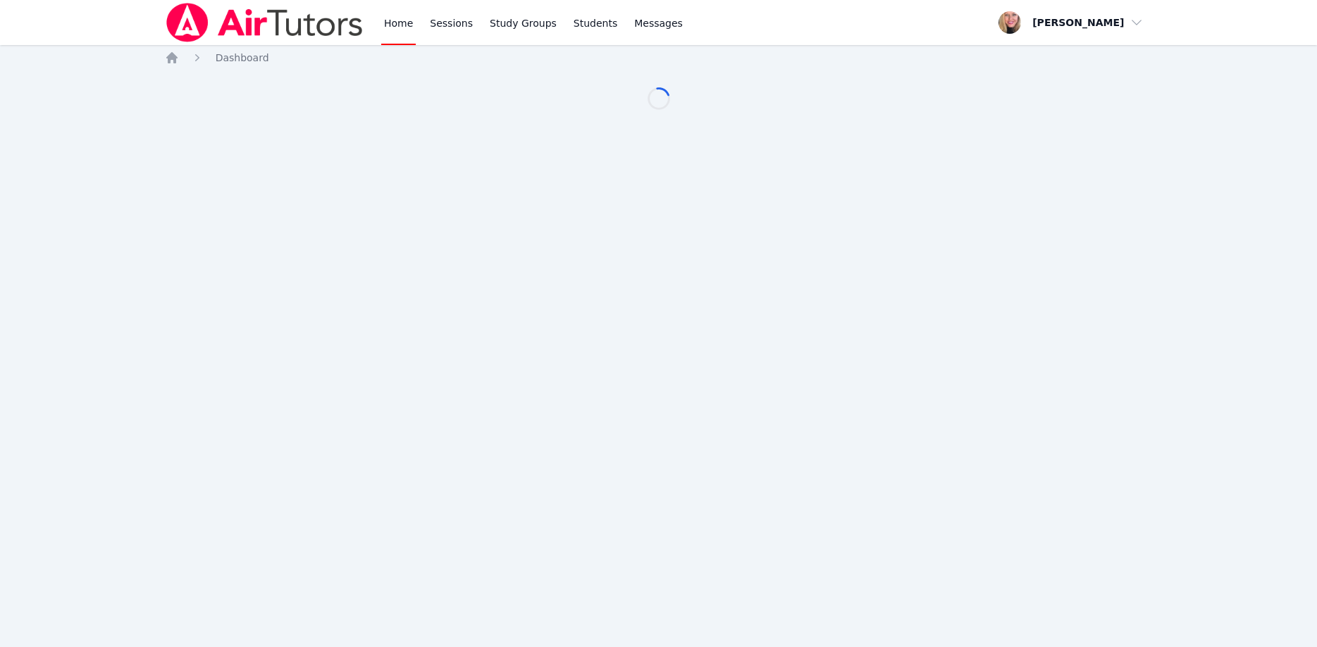
scroll to position [118, 0]
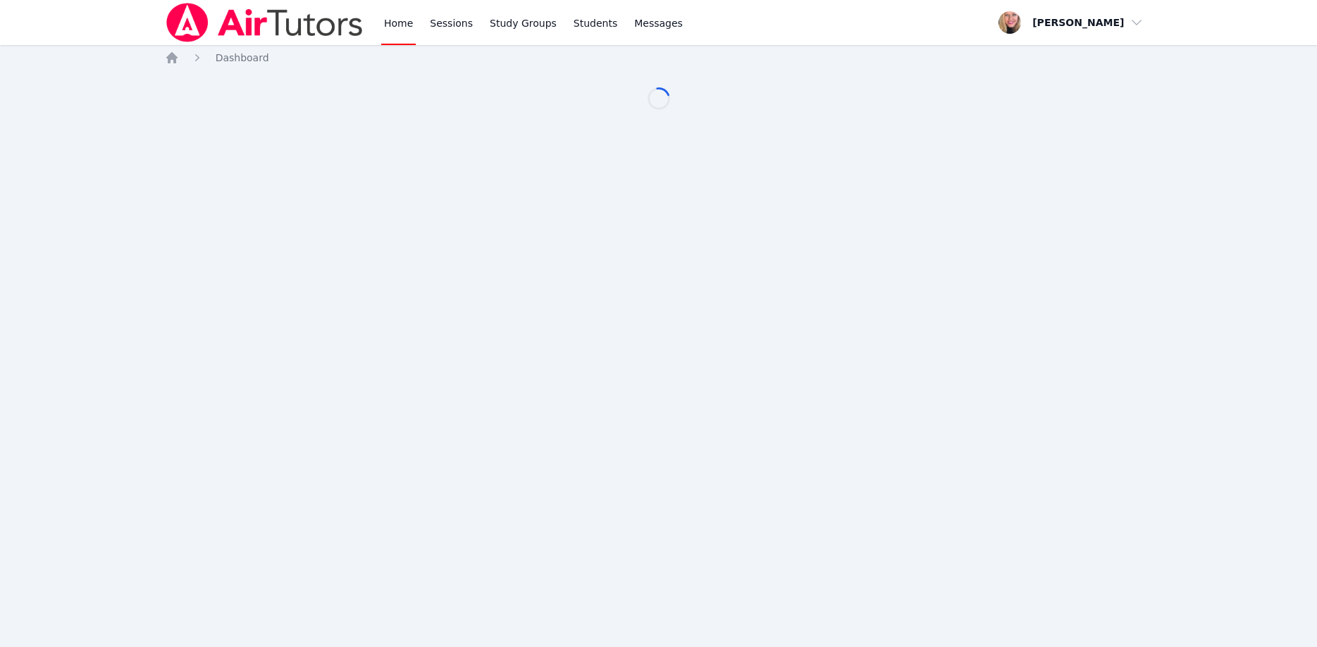
scroll to position [118, 0]
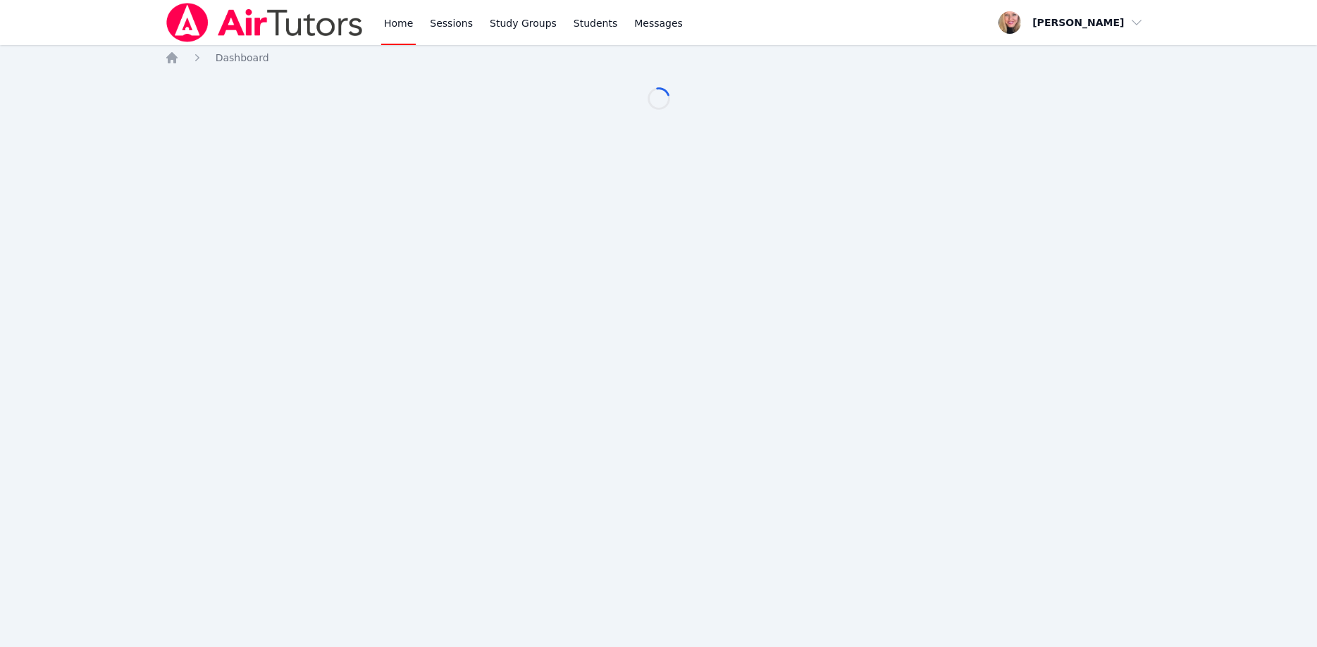
scroll to position [118, 0]
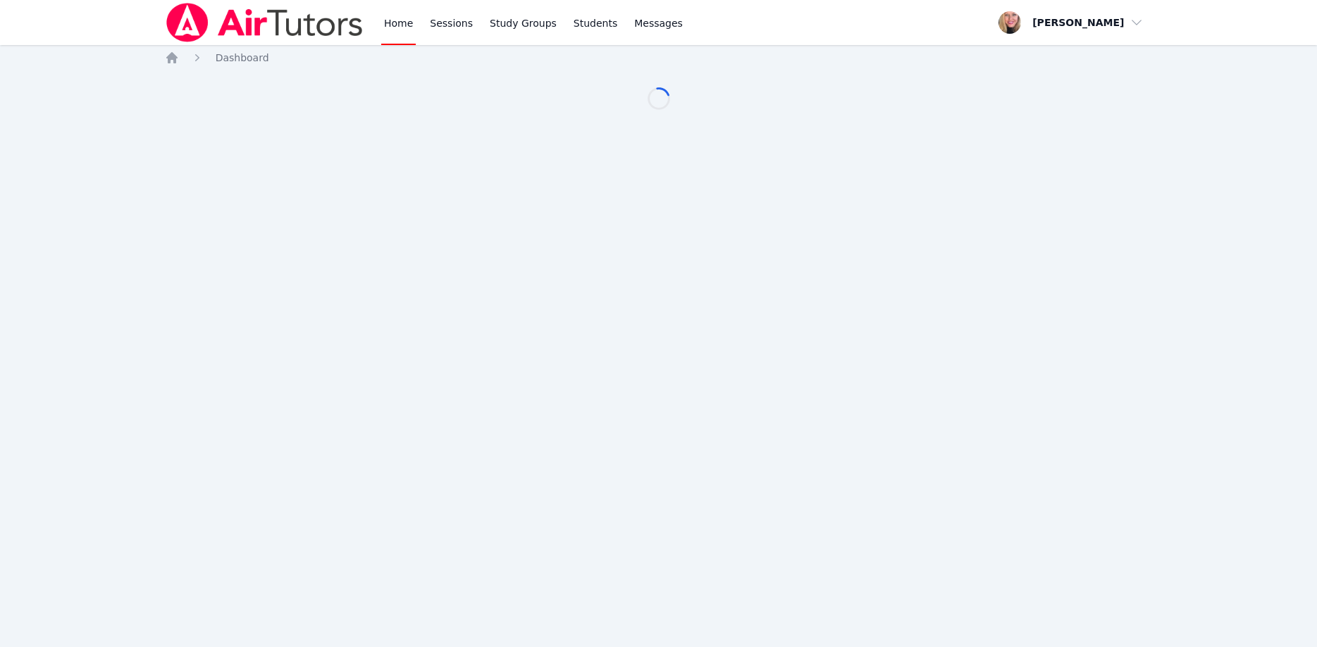
scroll to position [118, 0]
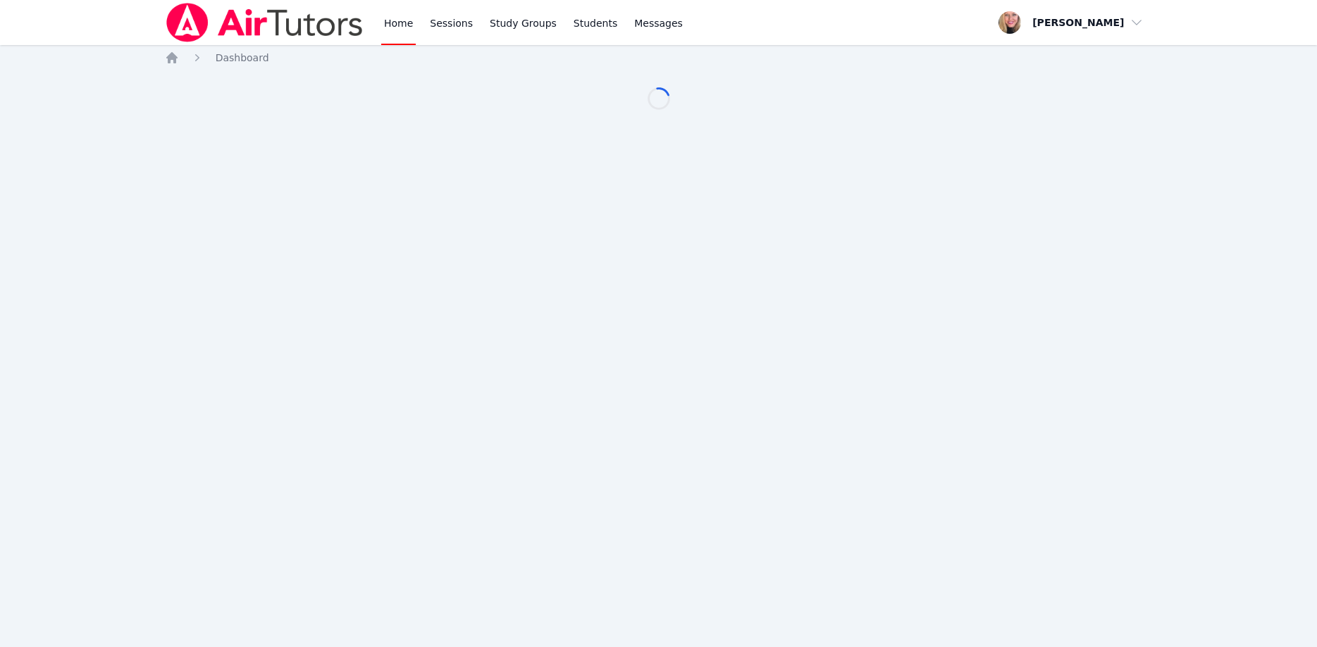
scroll to position [118, 0]
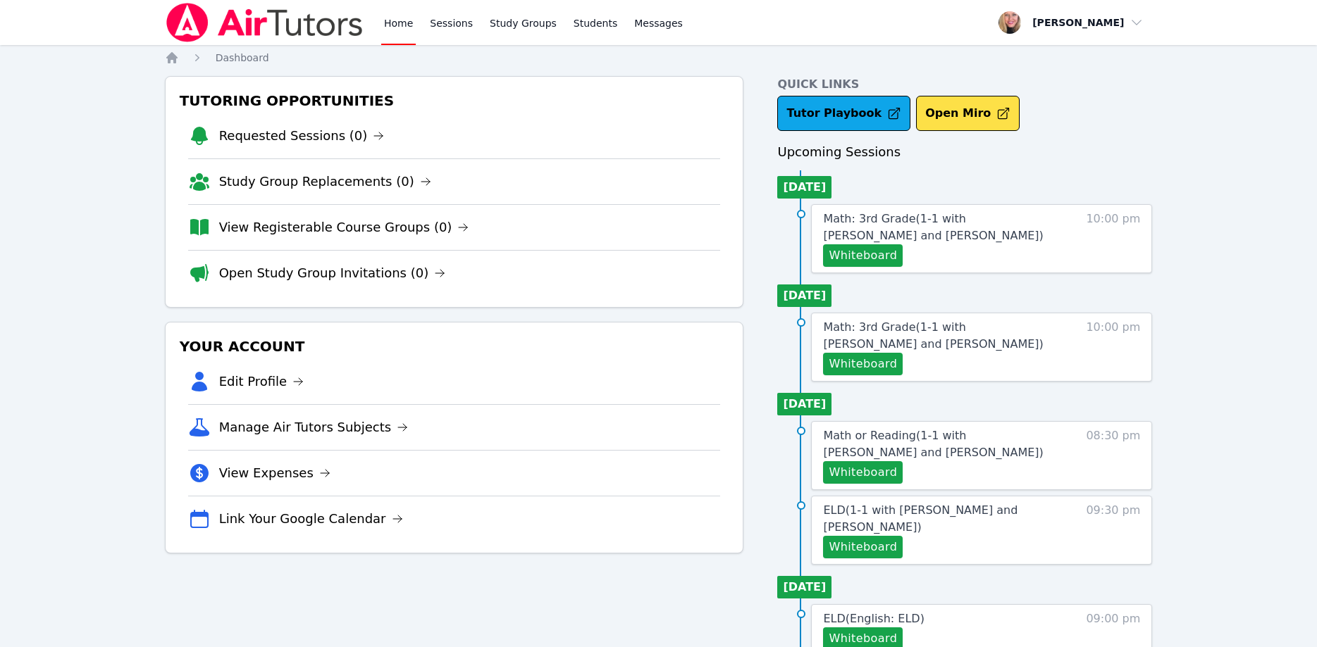
scroll to position [118, 0]
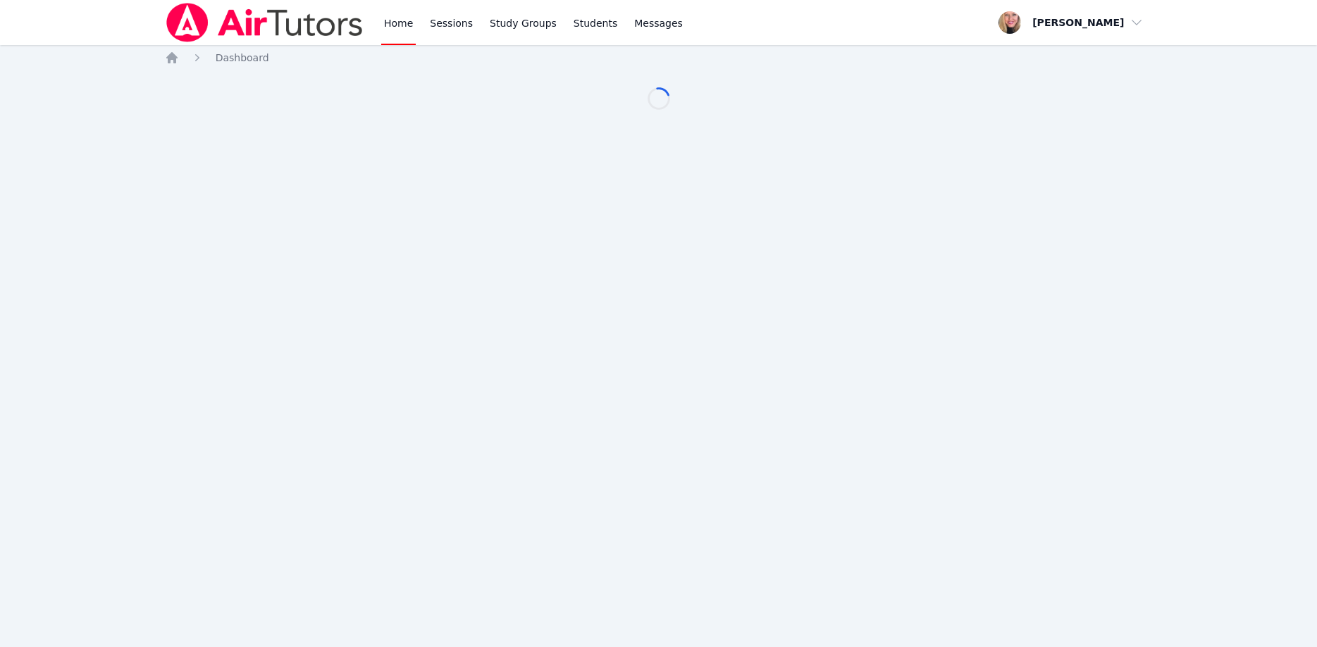
scroll to position [118, 0]
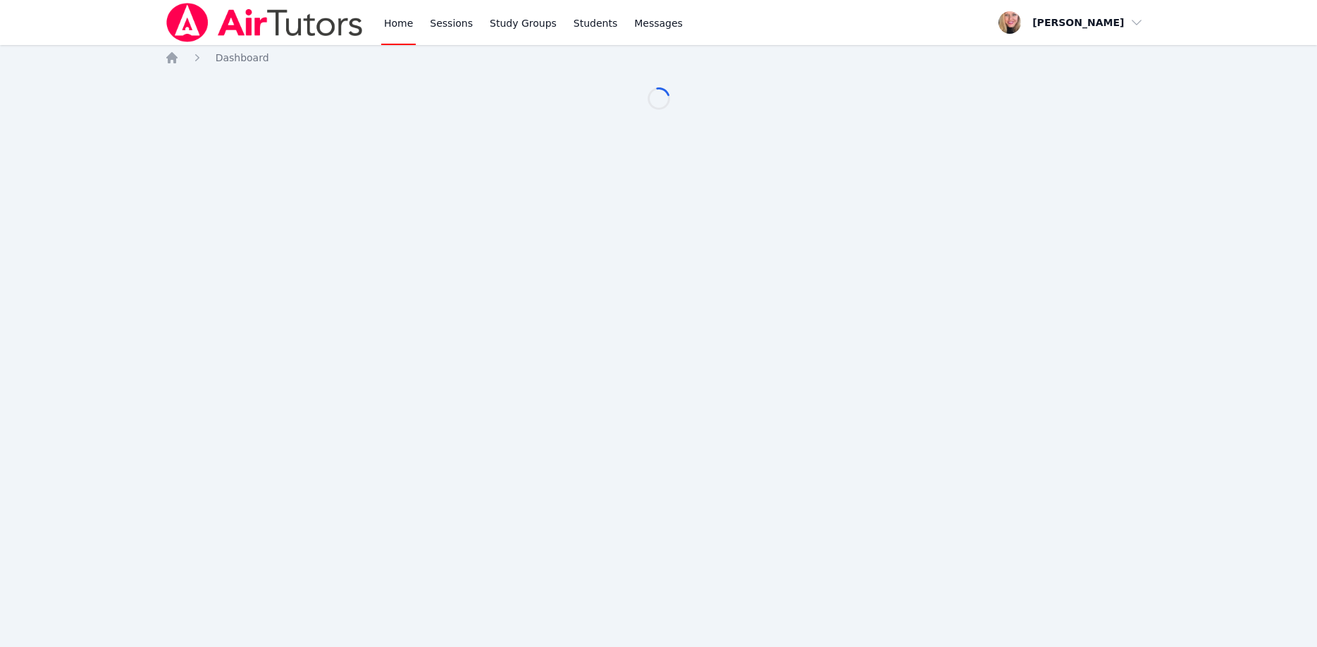
scroll to position [118, 0]
